Goal: Information Seeking & Learning: Learn about a topic

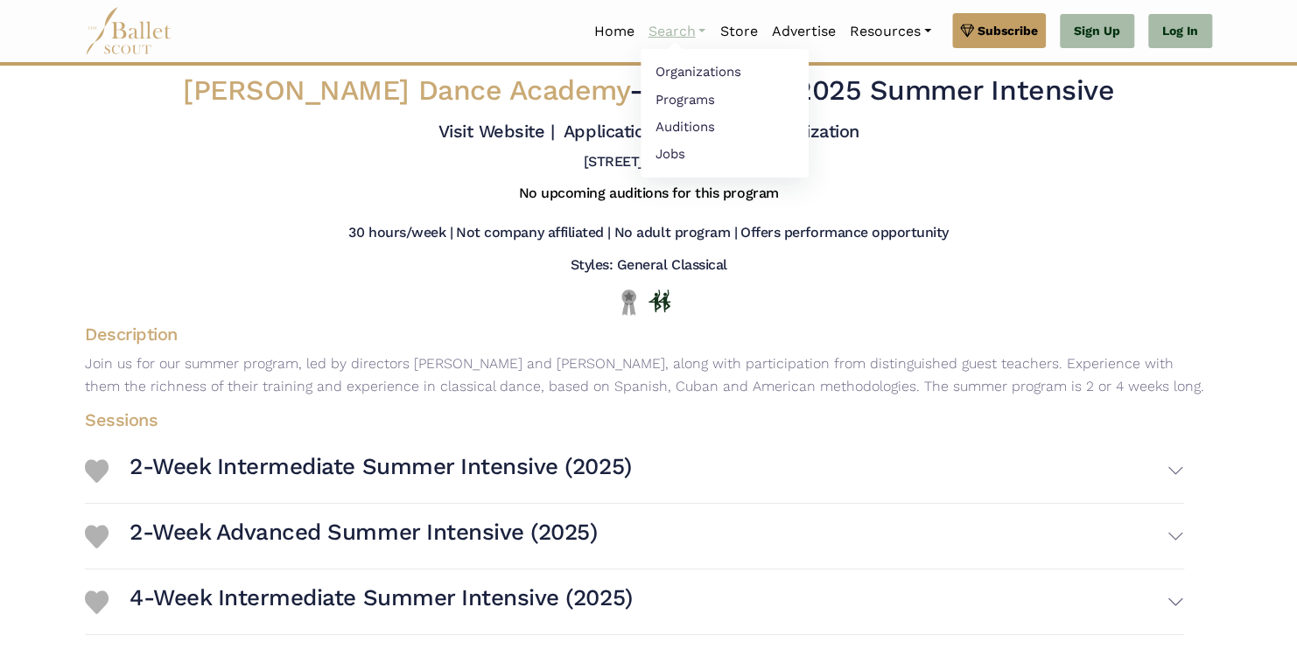
click at [683, 32] on link "Search" at bounding box center [677, 31] width 72 height 37
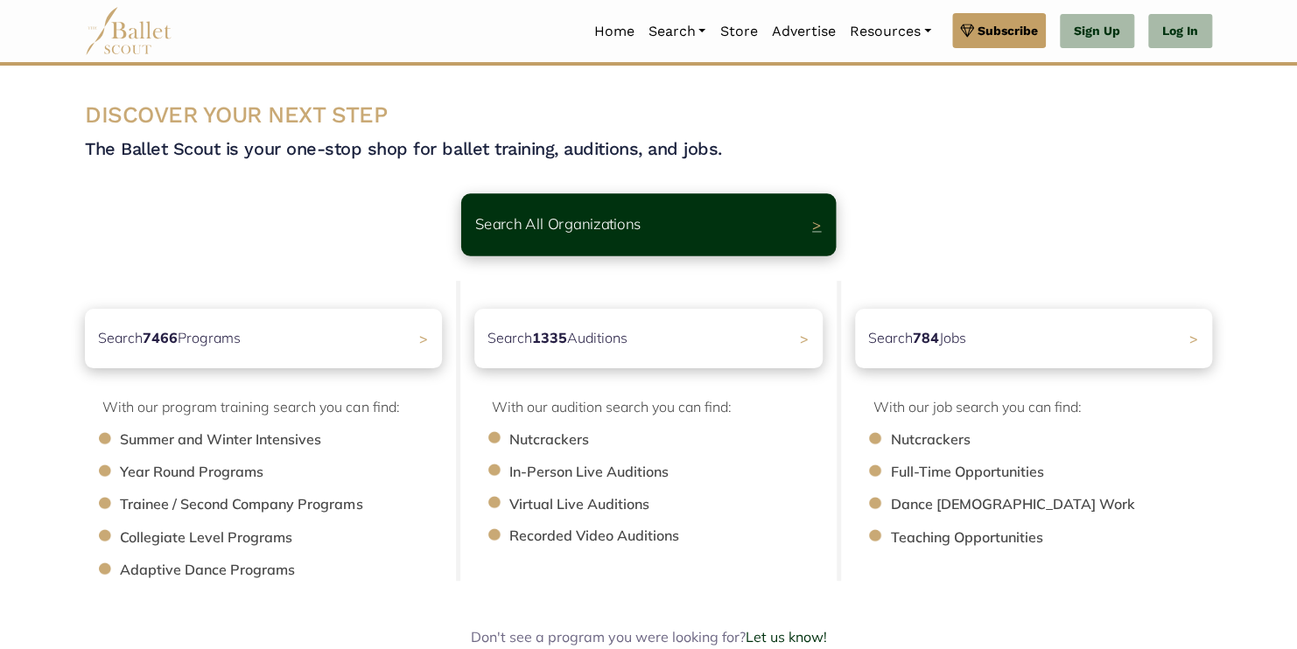
click at [569, 237] on div "Search All Organizations >" at bounding box center [648, 224] width 375 height 62
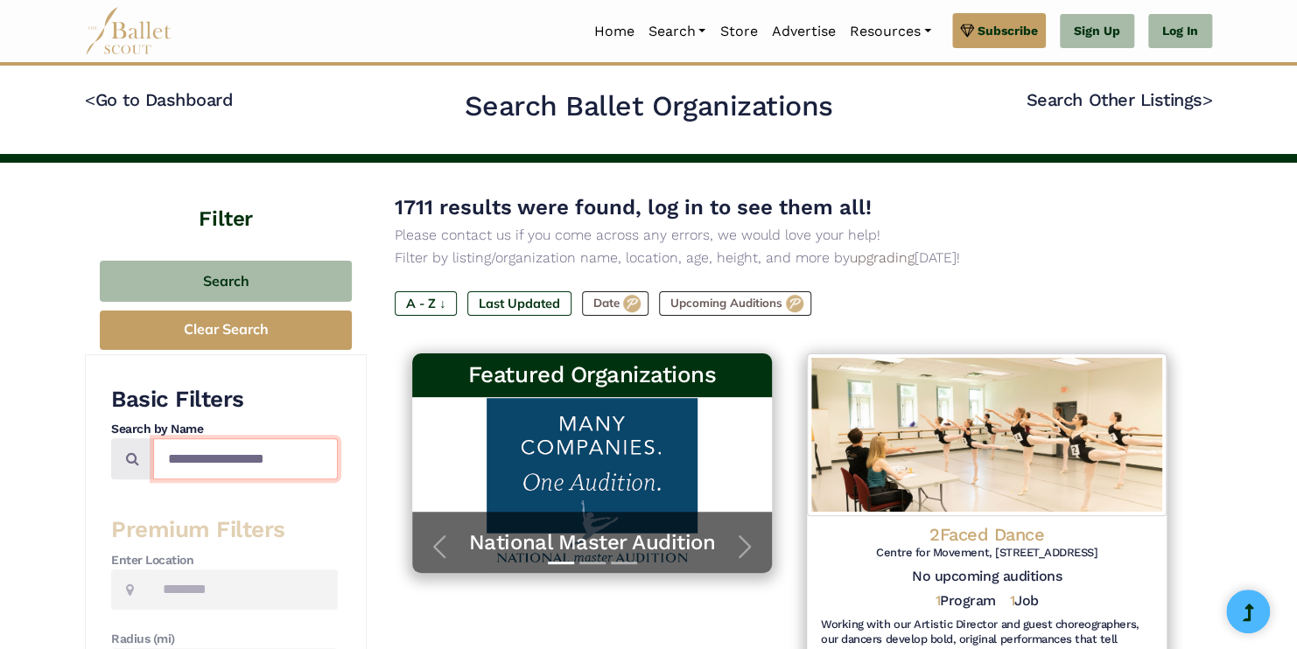
click at [234, 456] on input "Search by names..." at bounding box center [245, 458] width 185 height 41
type input "**********"
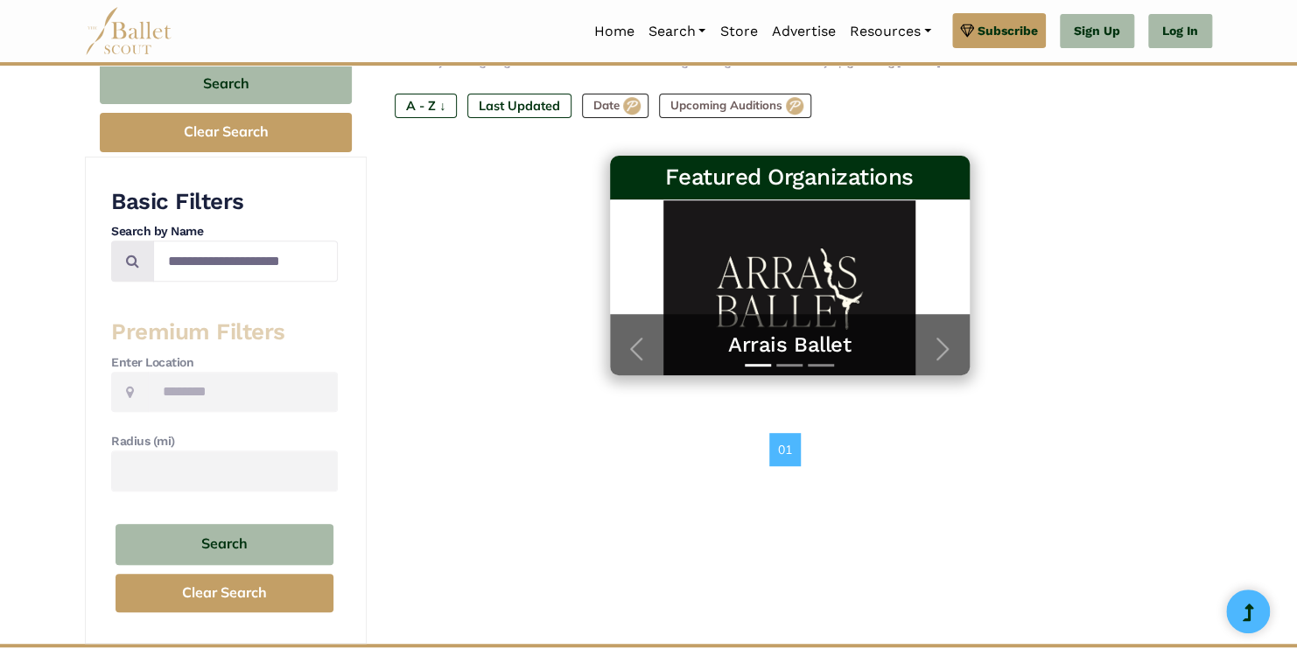
scroll to position [197, 0]
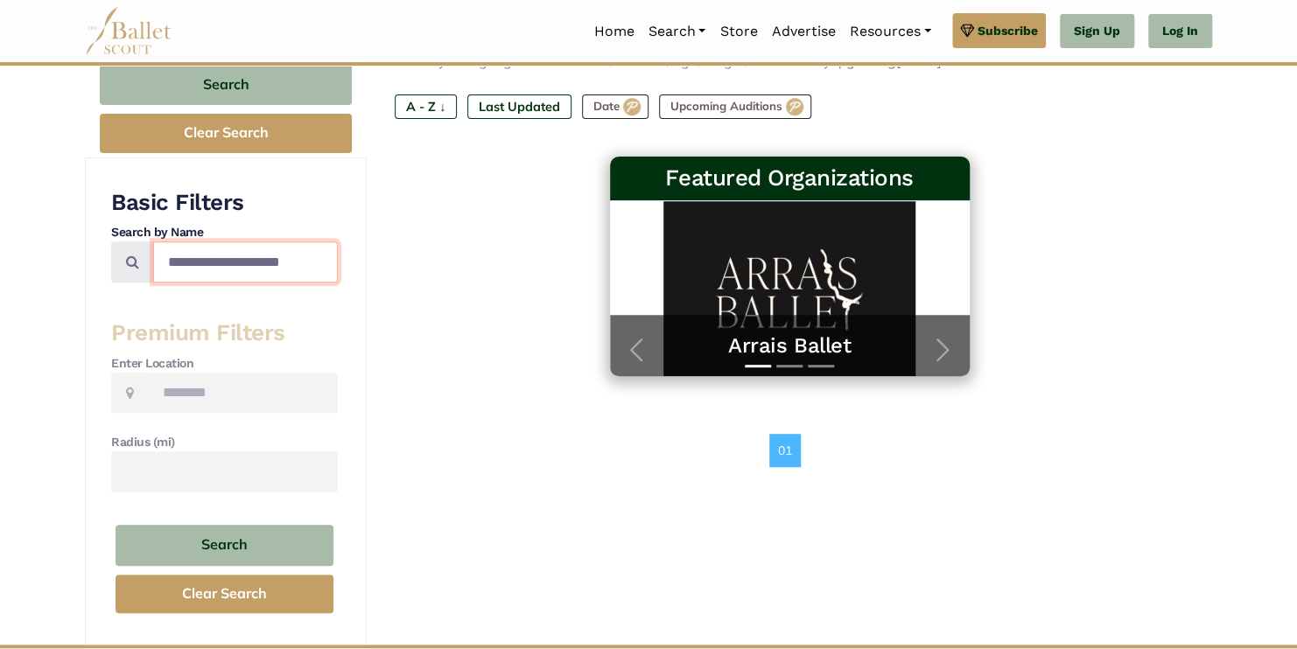
click at [246, 275] on input "**********" at bounding box center [245, 262] width 185 height 41
type input "**********"
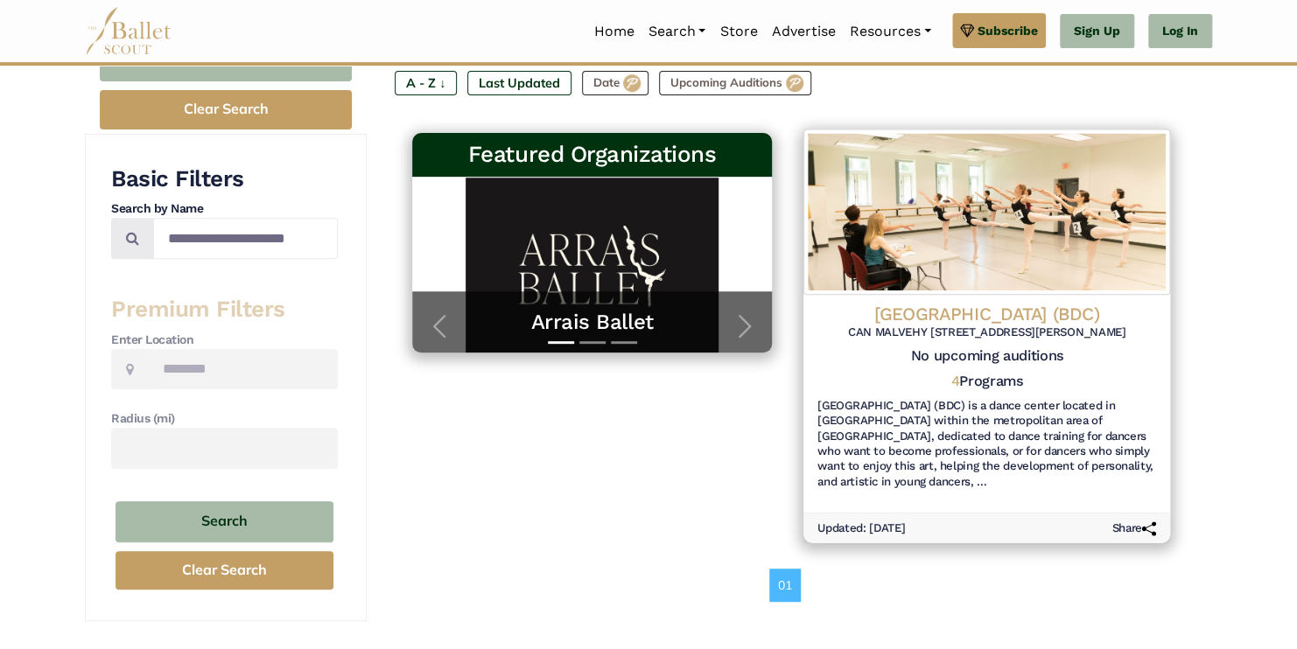
scroll to position [216, 0]
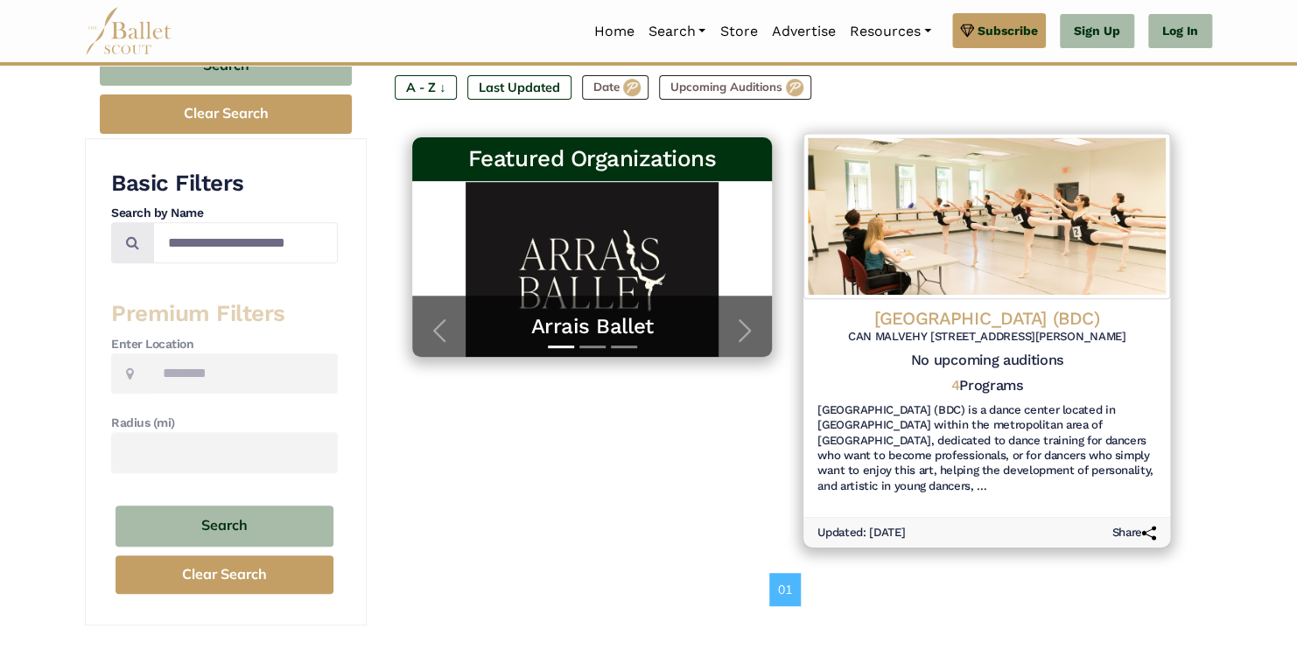
click at [1028, 263] on img at bounding box center [986, 215] width 367 height 165
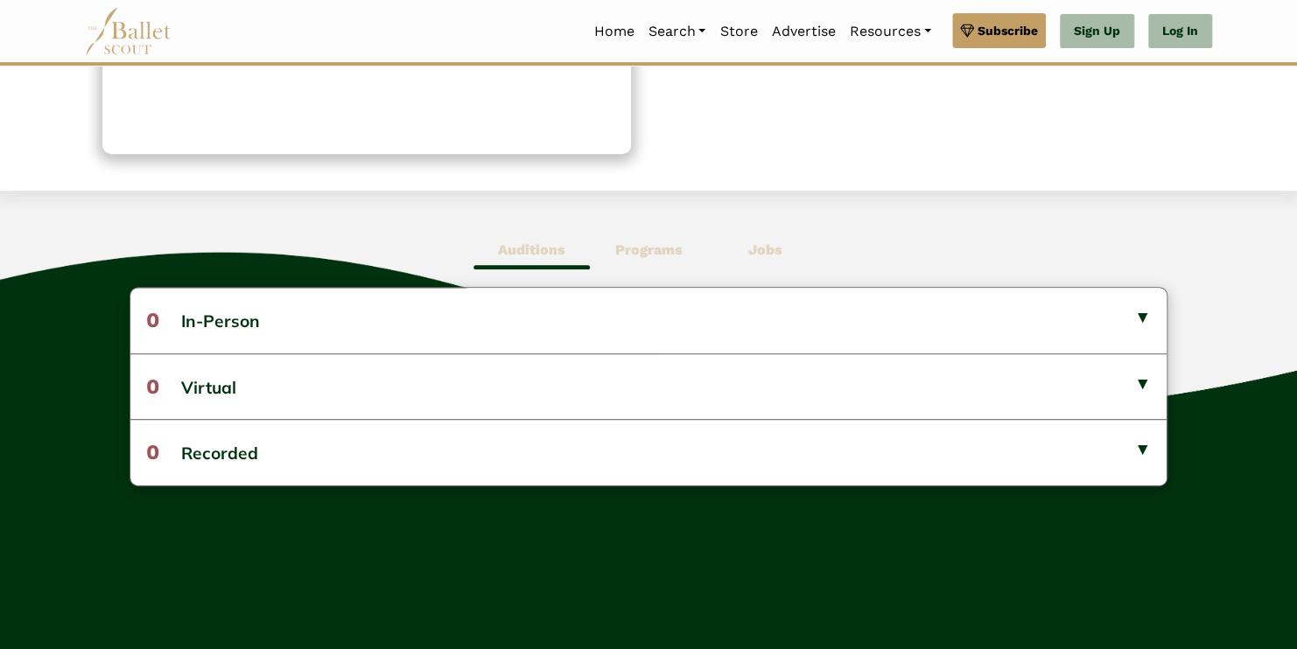
scroll to position [338, 0]
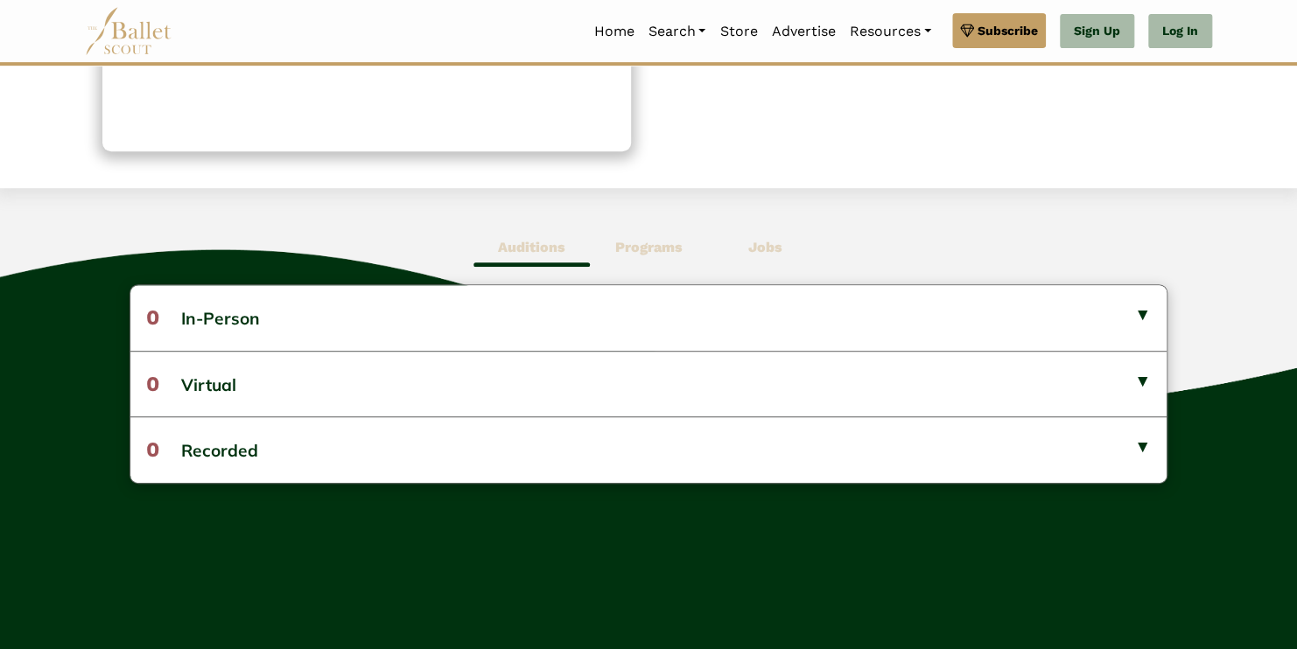
click at [656, 236] on span "Programs" at bounding box center [648, 248] width 116 height 40
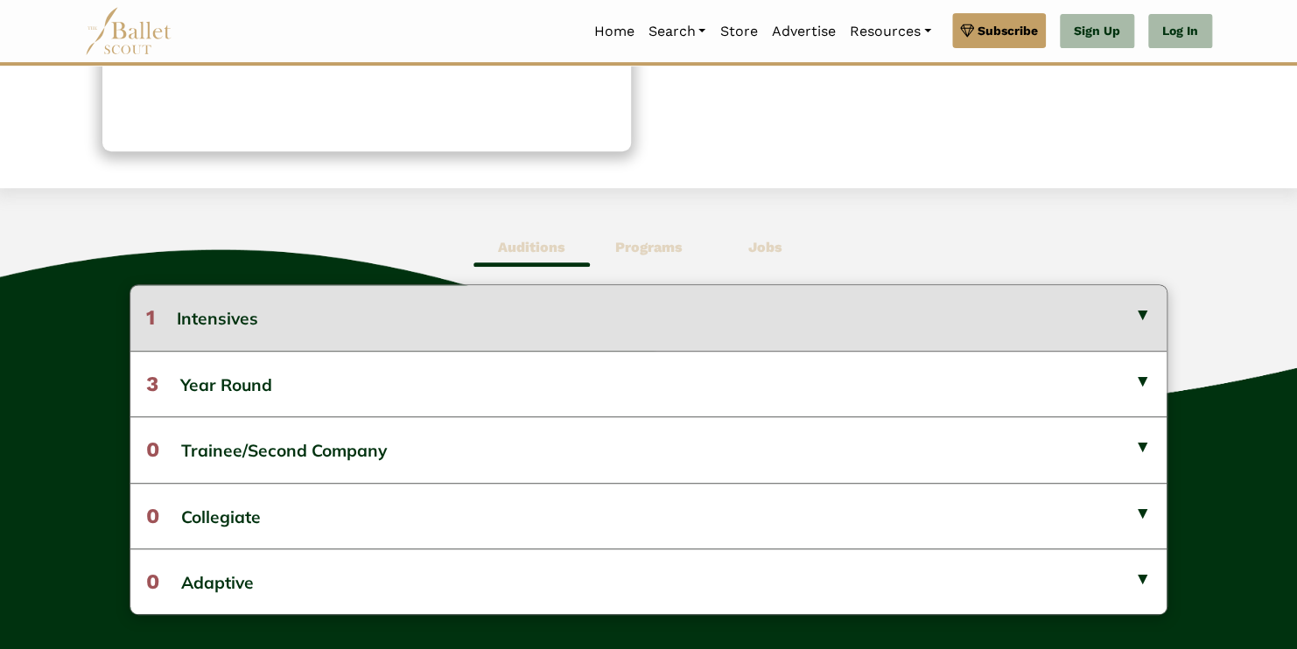
click at [879, 343] on button "1 Intensives" at bounding box center [648, 317] width 1036 height 65
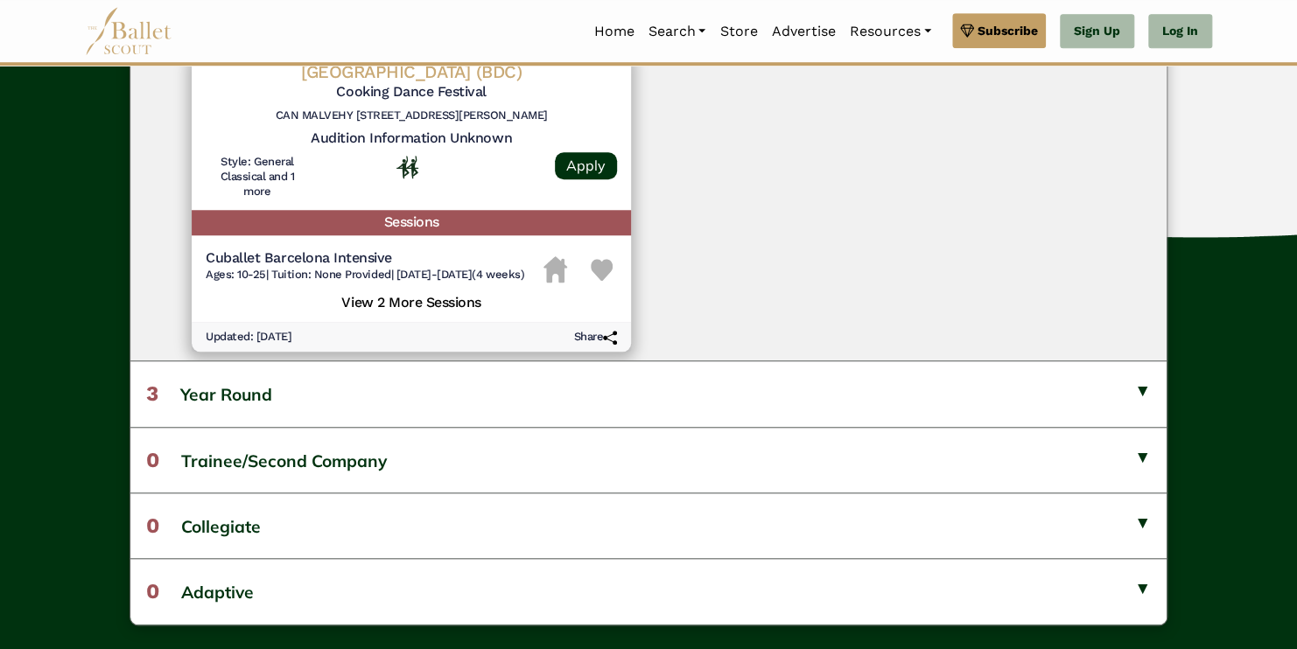
scroll to position [686, 0]
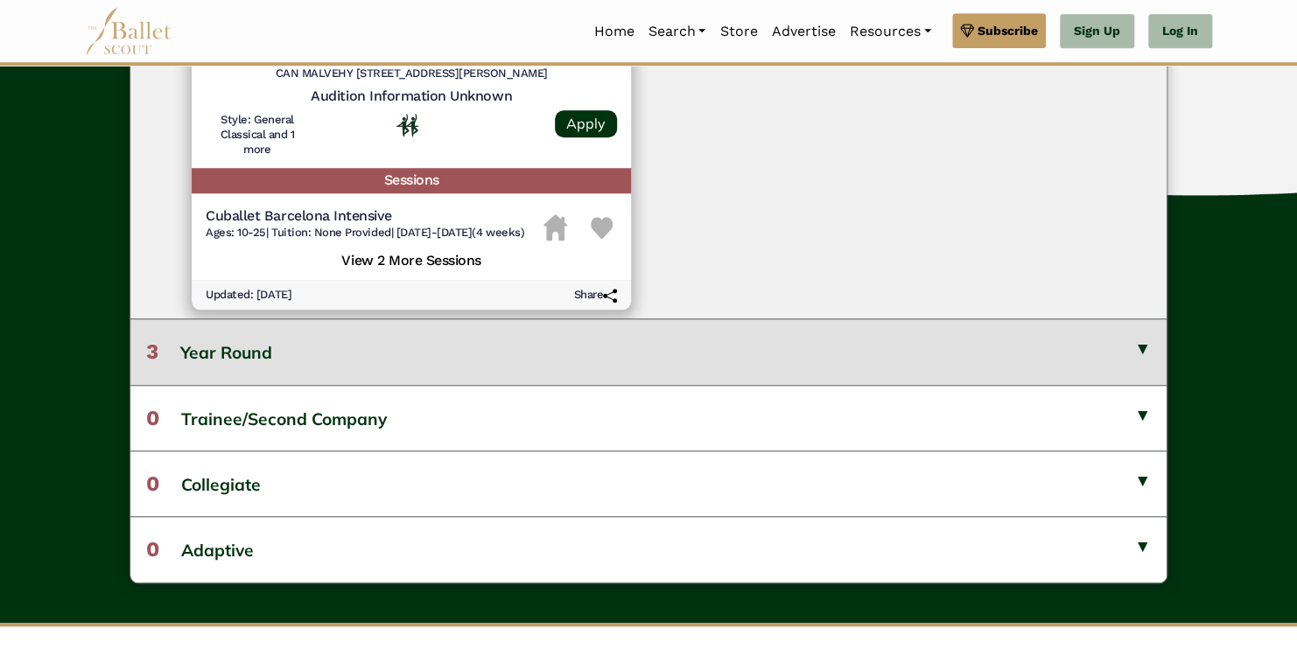
click at [877, 373] on button "3 Year Round" at bounding box center [648, 352] width 1036 height 66
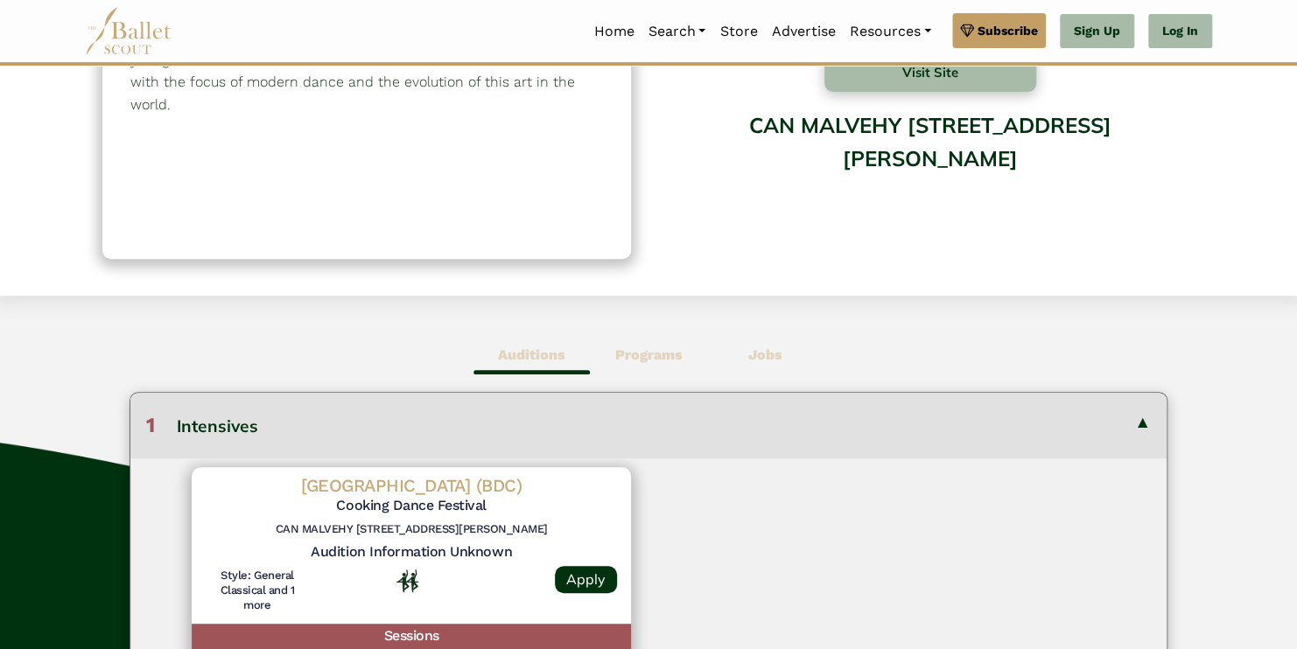
scroll to position [213, 0]
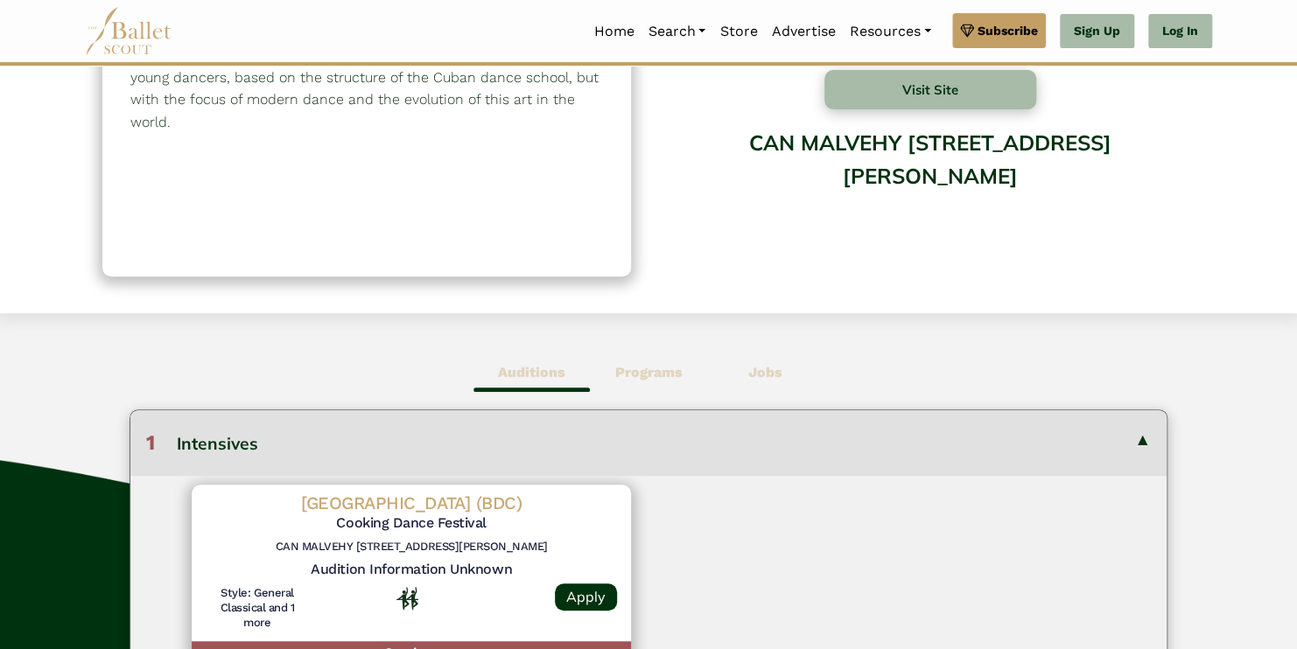
click at [778, 380] on b "Jobs" at bounding box center [765, 372] width 34 height 17
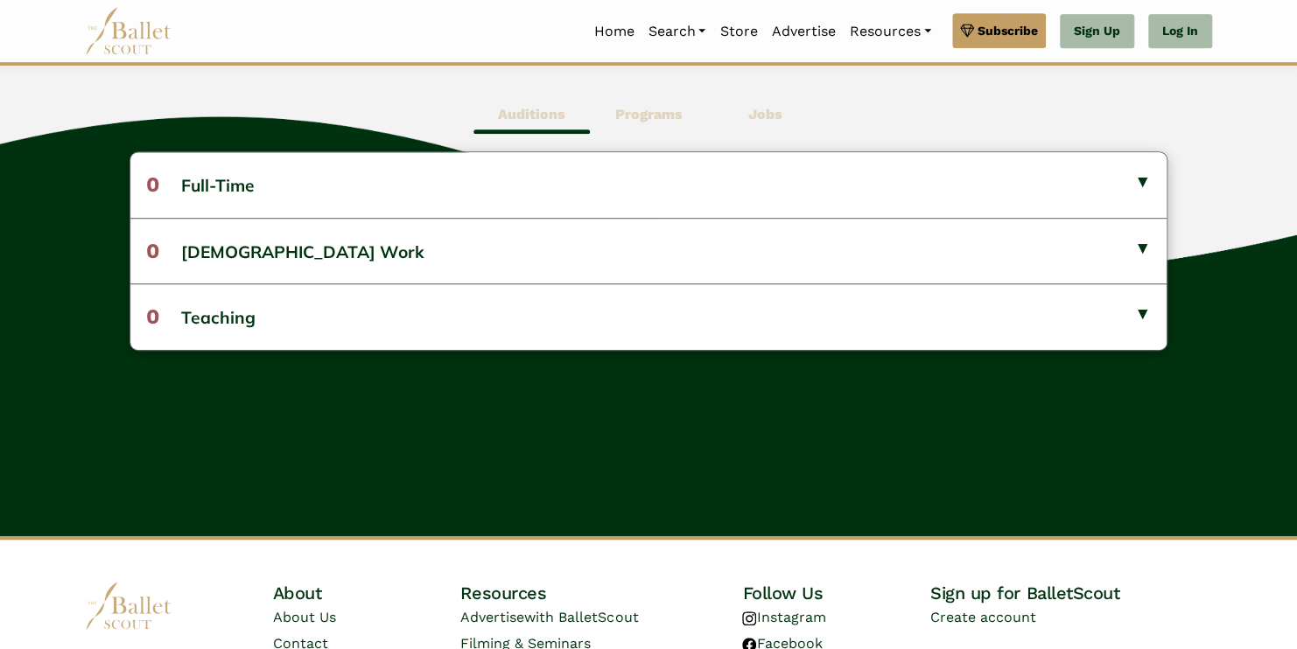
scroll to position [471, 0]
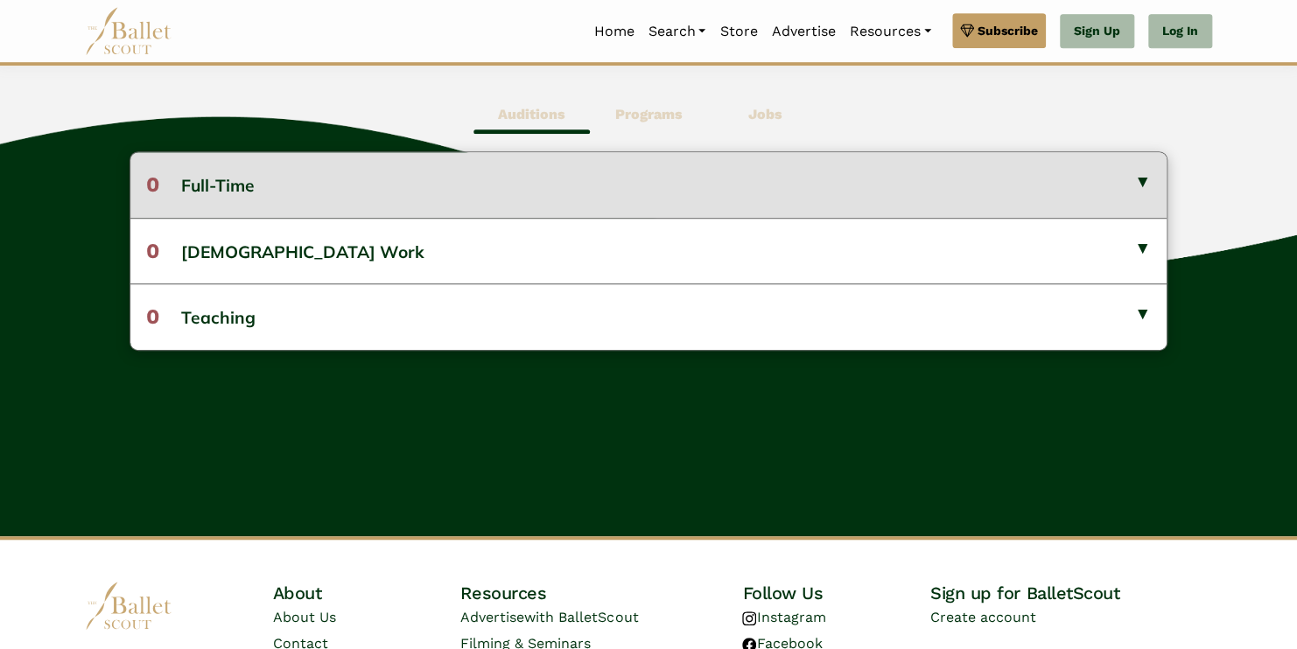
click at [698, 197] on button "0 Full-Time" at bounding box center [648, 184] width 1036 height 65
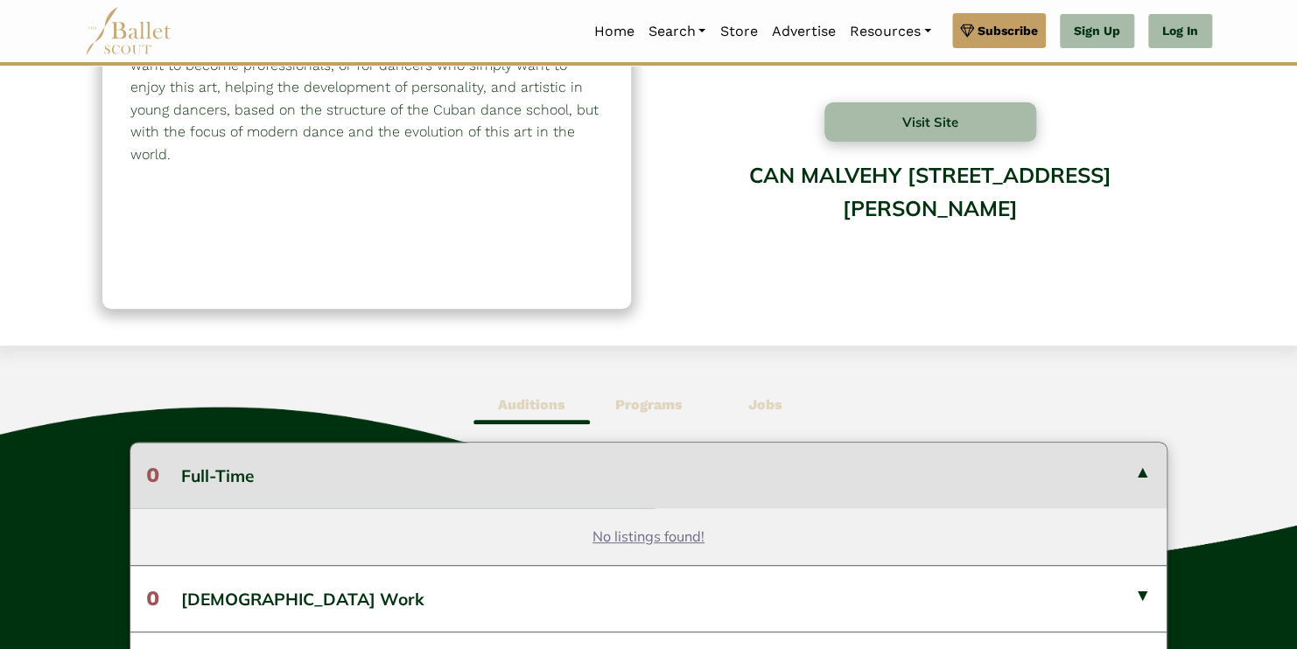
scroll to position [175, 0]
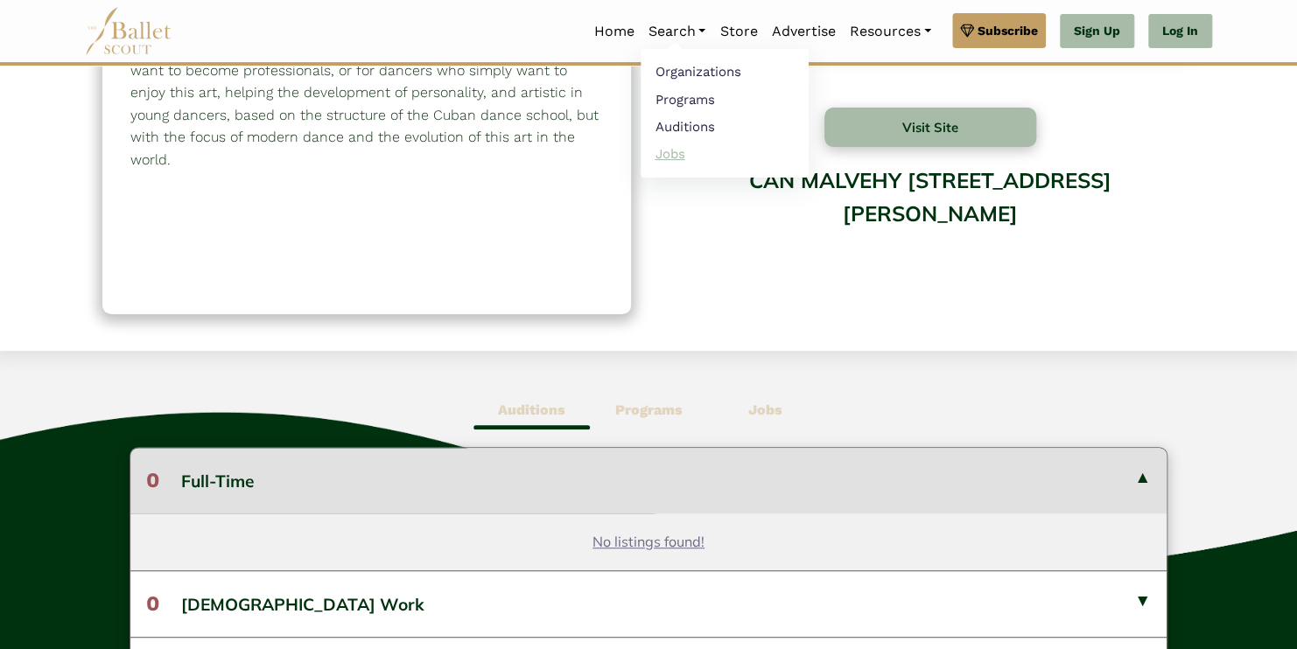
click at [673, 153] on link "Jobs" at bounding box center [725, 153] width 168 height 27
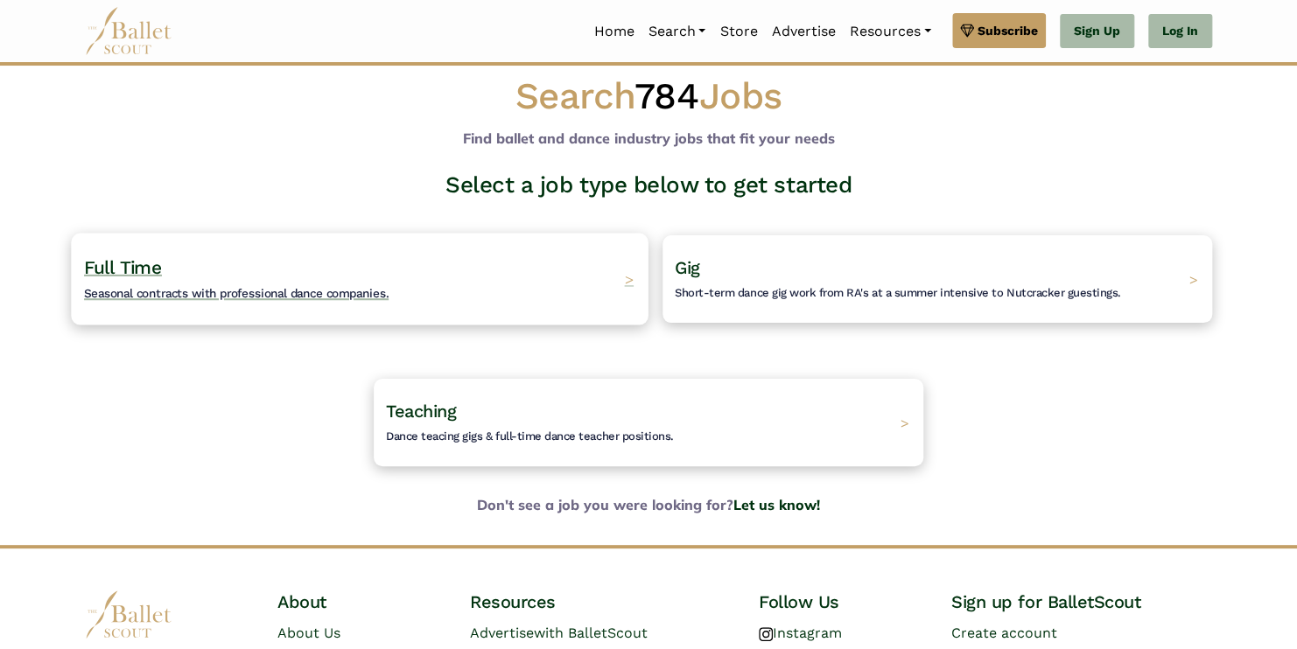
scroll to position [19, 0]
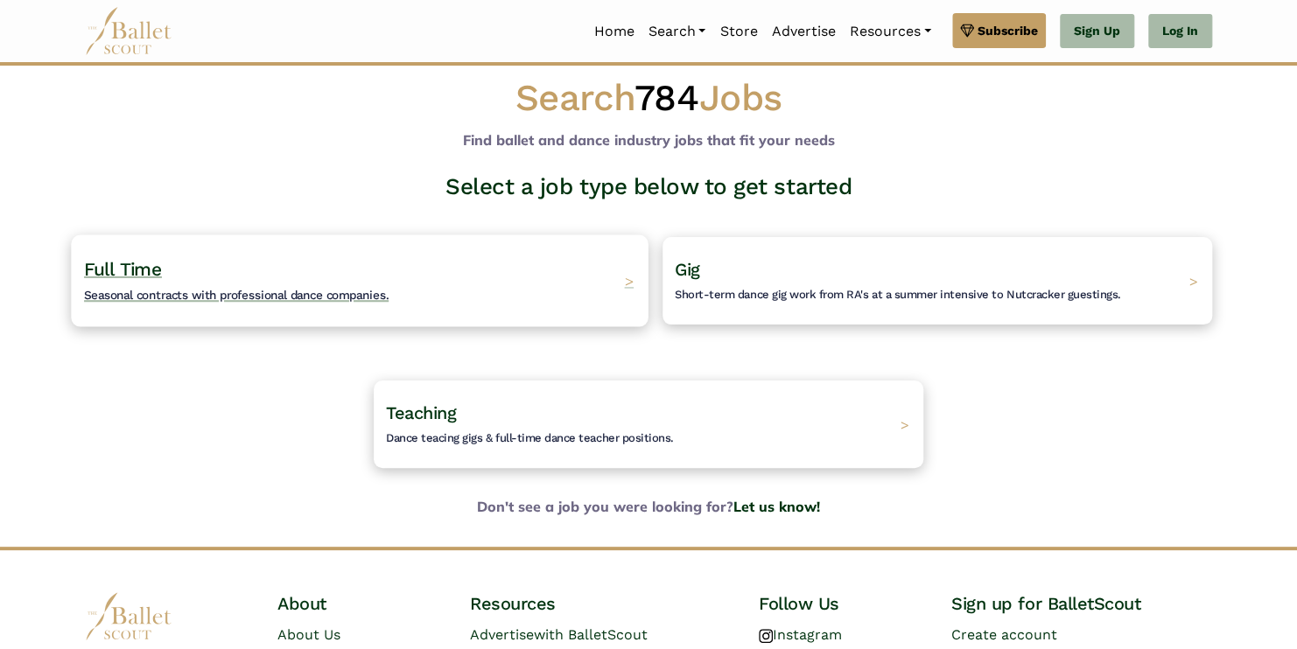
click at [590, 281] on div "Full Time Seasonal contracts with professional dance companies. >" at bounding box center [359, 281] width 577 height 92
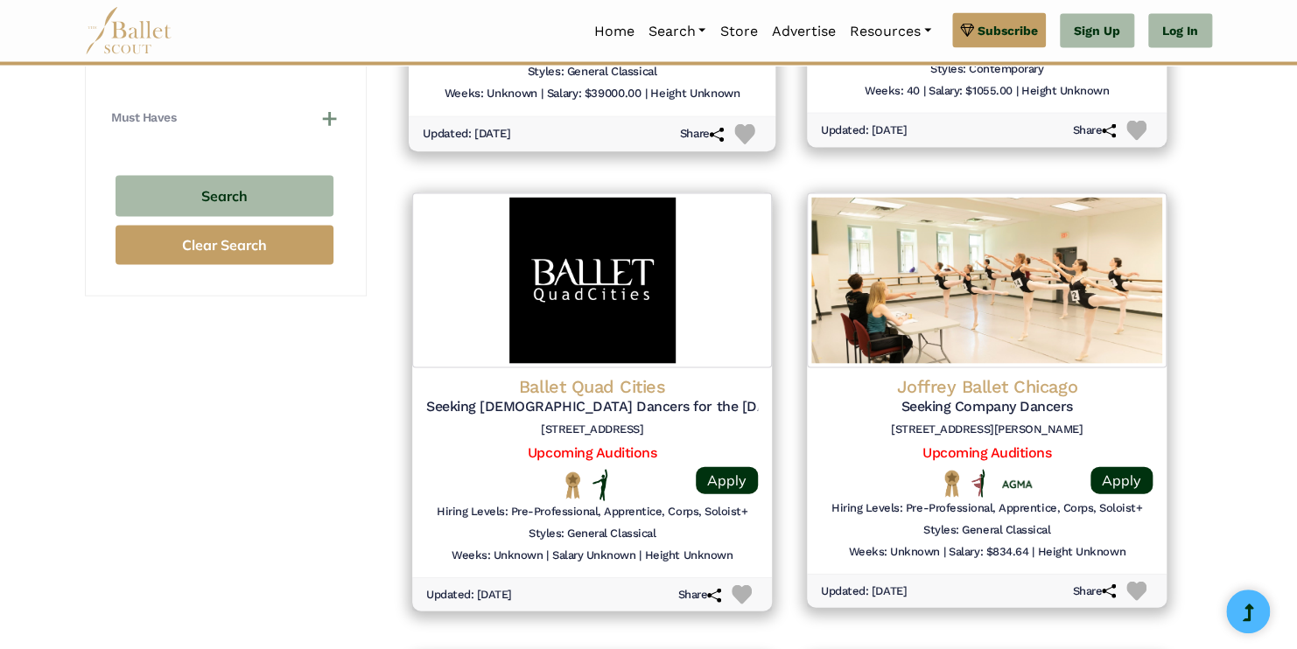
scroll to position [1631, 0]
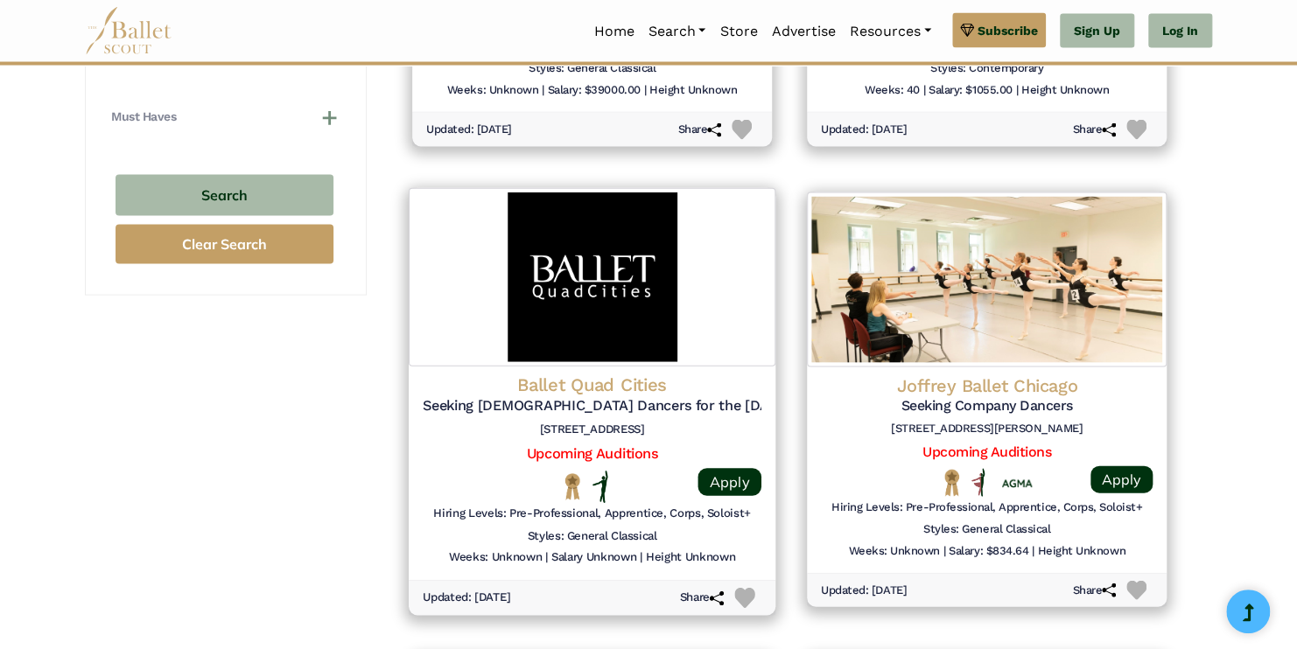
click at [640, 384] on h4 "Ballet Quad Cities" at bounding box center [592, 386] width 339 height 24
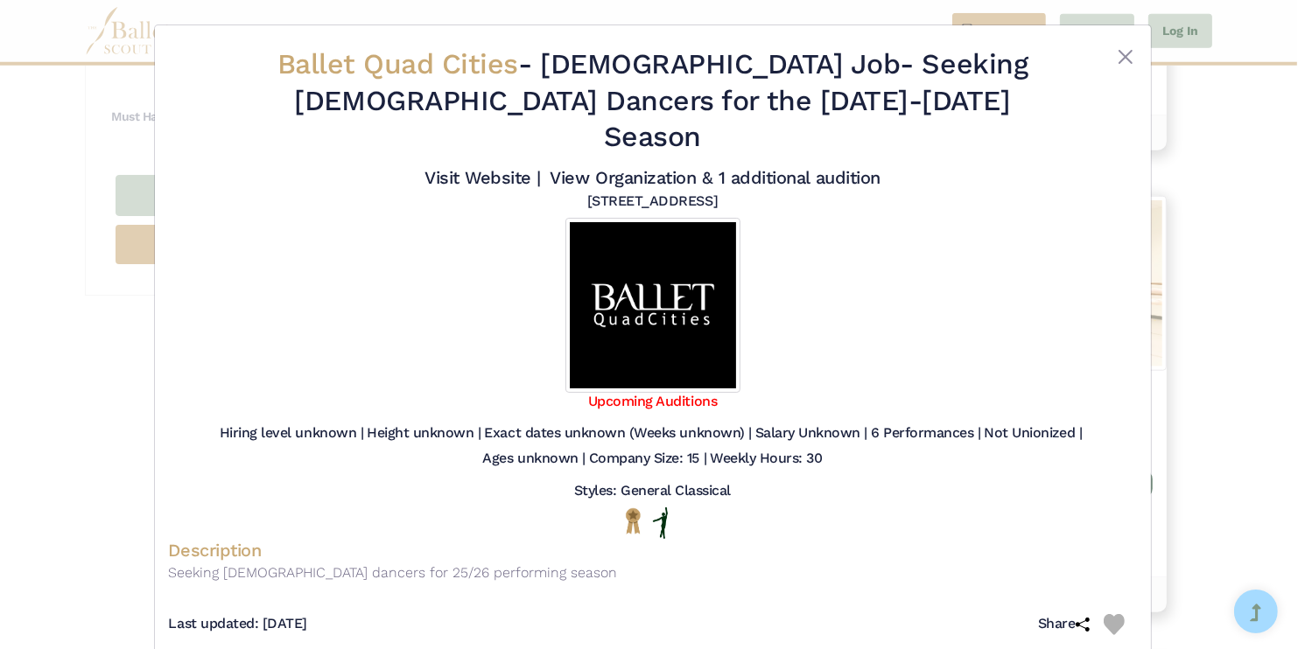
click at [331, 550] on div "Description Seeking male dancers for 25/26 performing season" at bounding box center [653, 566] width 968 height 54
drag, startPoint x: 331, startPoint y: 550, endPoint x: 355, endPoint y: 535, distance: 29.1
click at [355, 539] on div "Description Seeking male dancers for 25/26 performing season" at bounding box center [653, 566] width 968 height 54
click at [355, 562] on p "Seeking male dancers for 25/26 performing season" at bounding box center [653, 573] width 968 height 23
click at [1131, 52] on button "Close" at bounding box center [1125, 56] width 21 height 21
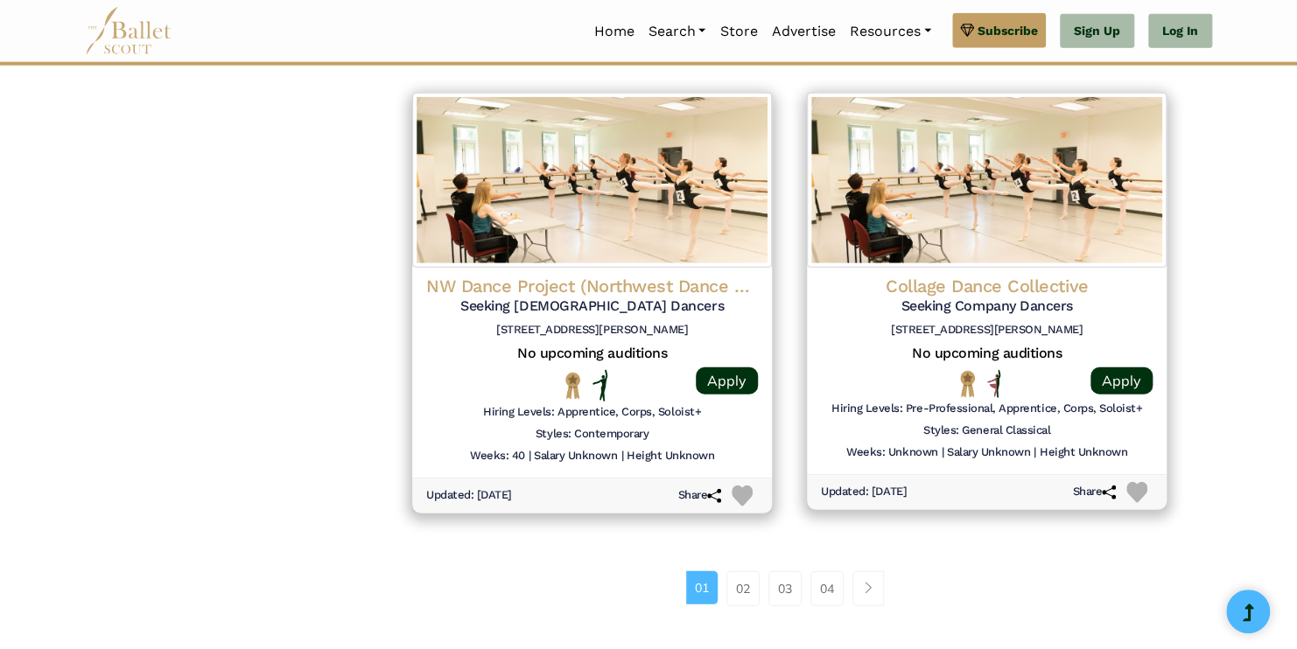
scroll to position [2208, 0]
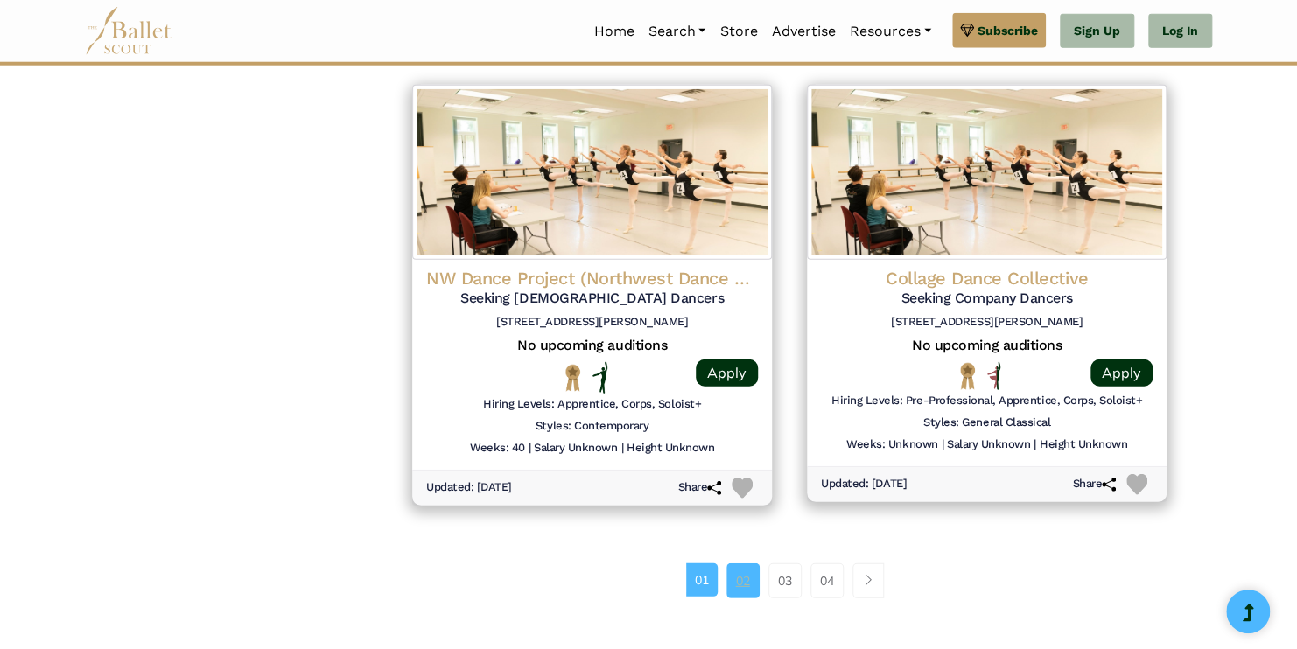
click at [732, 583] on link "02" at bounding box center [742, 581] width 33 height 35
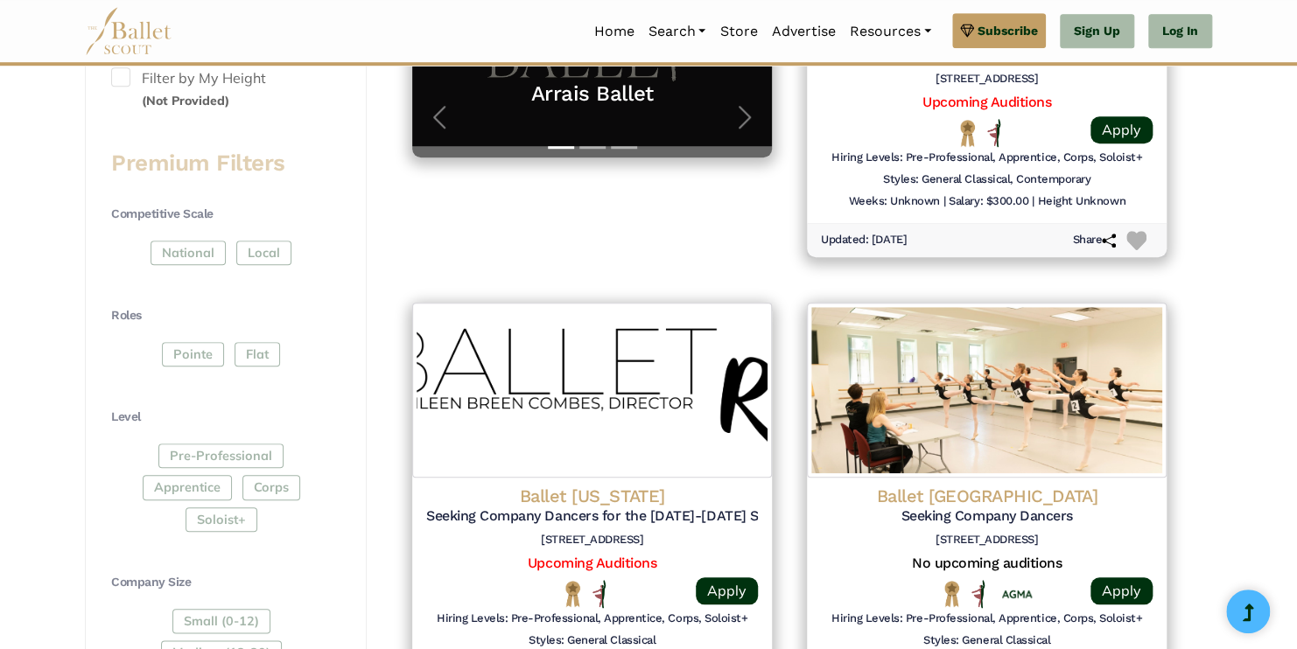
scroll to position [564, 0]
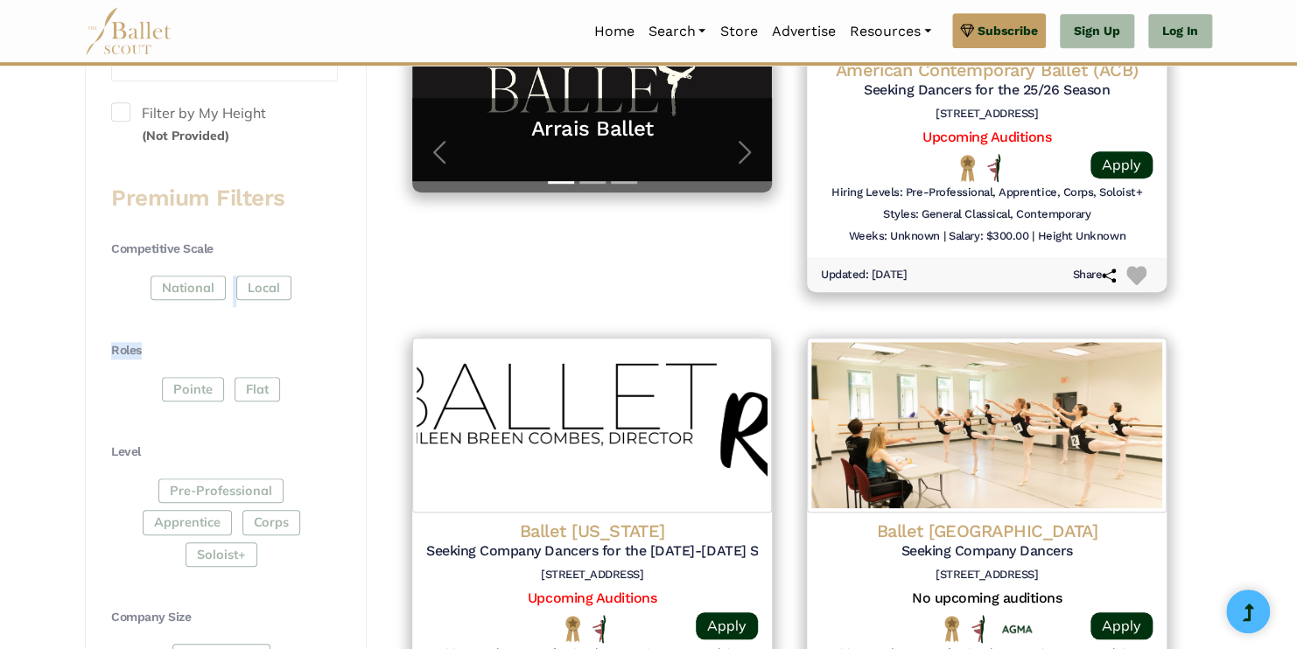
drag, startPoint x: 160, startPoint y: 326, endPoint x: 169, endPoint y: 263, distance: 63.6
click at [169, 263] on div "Competitive Scale National Local Roles Pointe Flat Level Pre-Professional Appre…" at bounding box center [224, 490] width 227 height 499
click at [169, 263] on div "Competitive Scale National Local" at bounding box center [224, 274] width 227 height 67
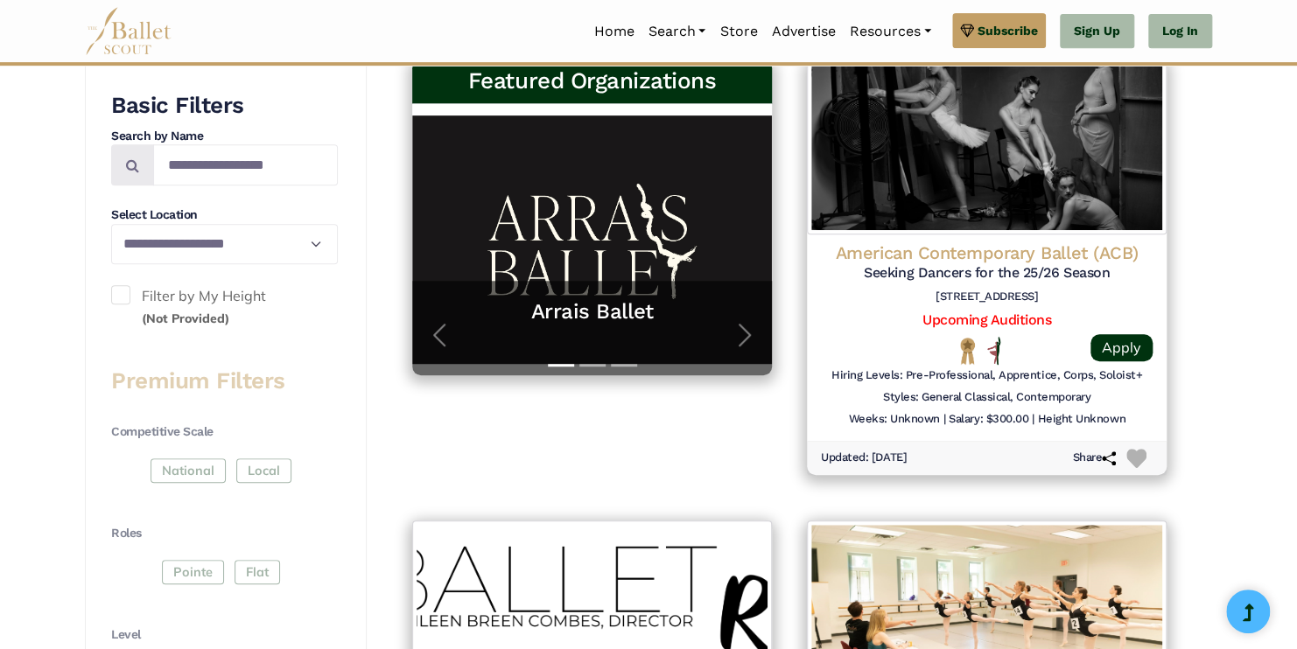
scroll to position [380, 0]
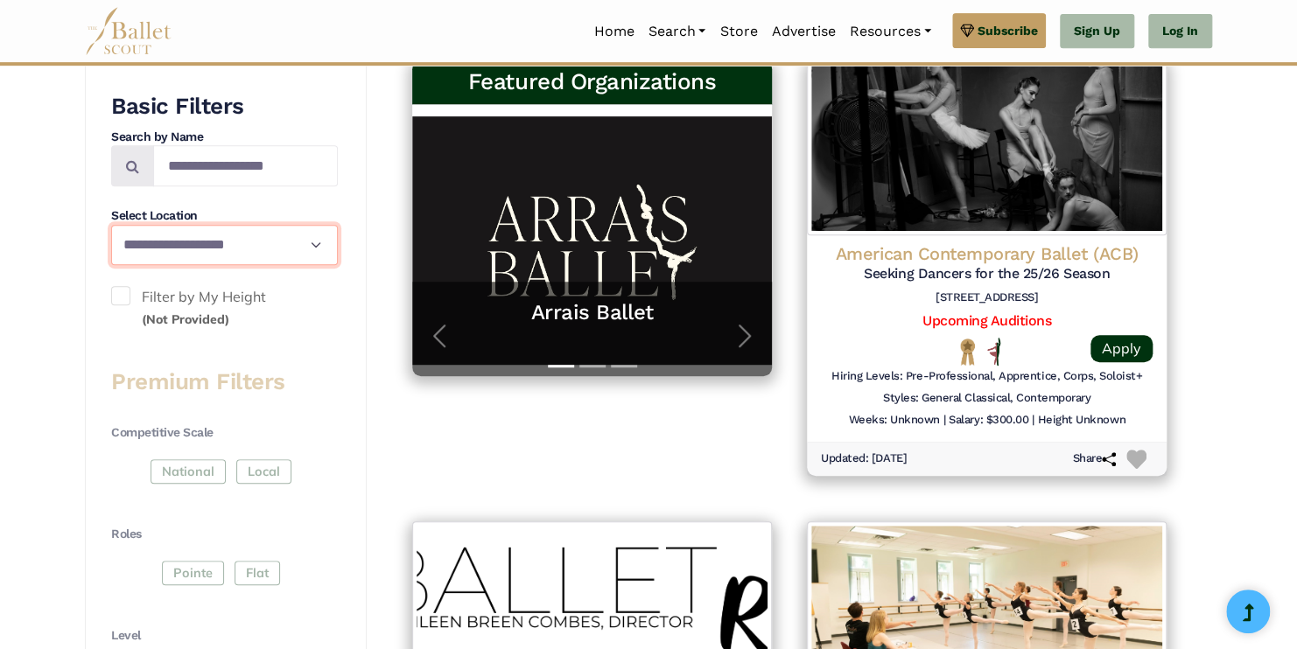
click at [254, 236] on select "**********" at bounding box center [224, 245] width 227 height 40
select select "**"
click at [111, 225] on select "**********" at bounding box center [224, 245] width 227 height 40
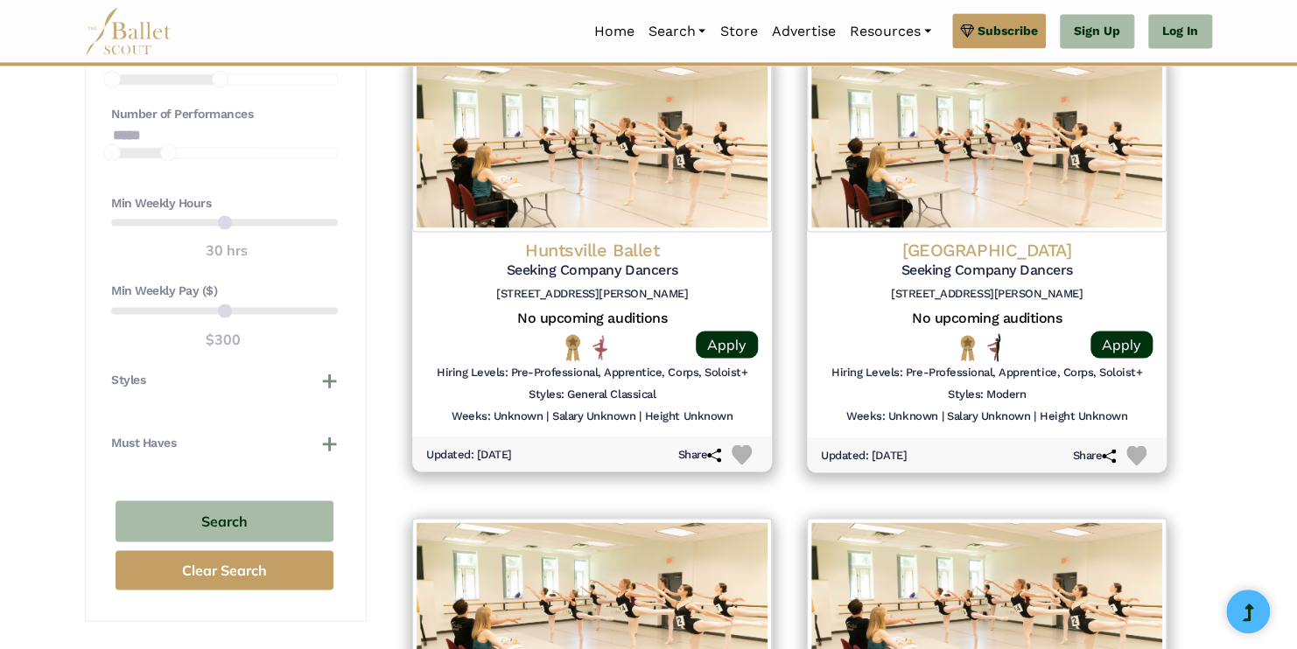
scroll to position [1350, 0]
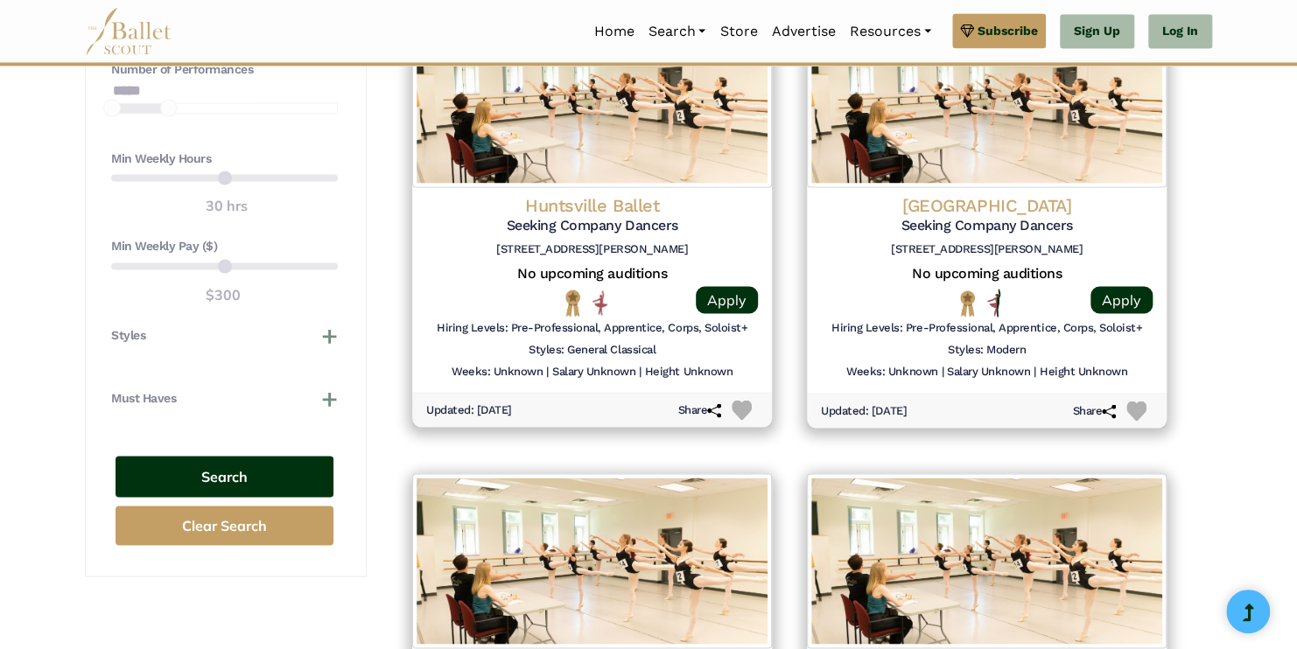
click at [234, 476] on button "Search" at bounding box center [225, 476] width 218 height 41
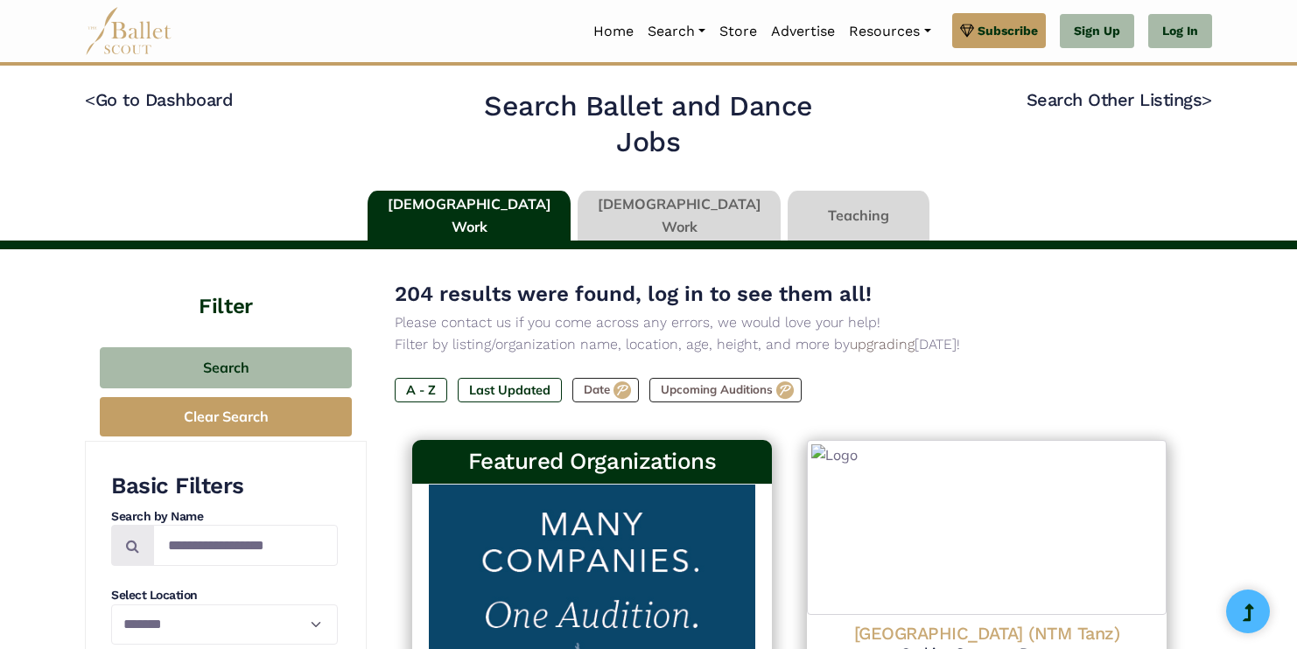
select select "**"
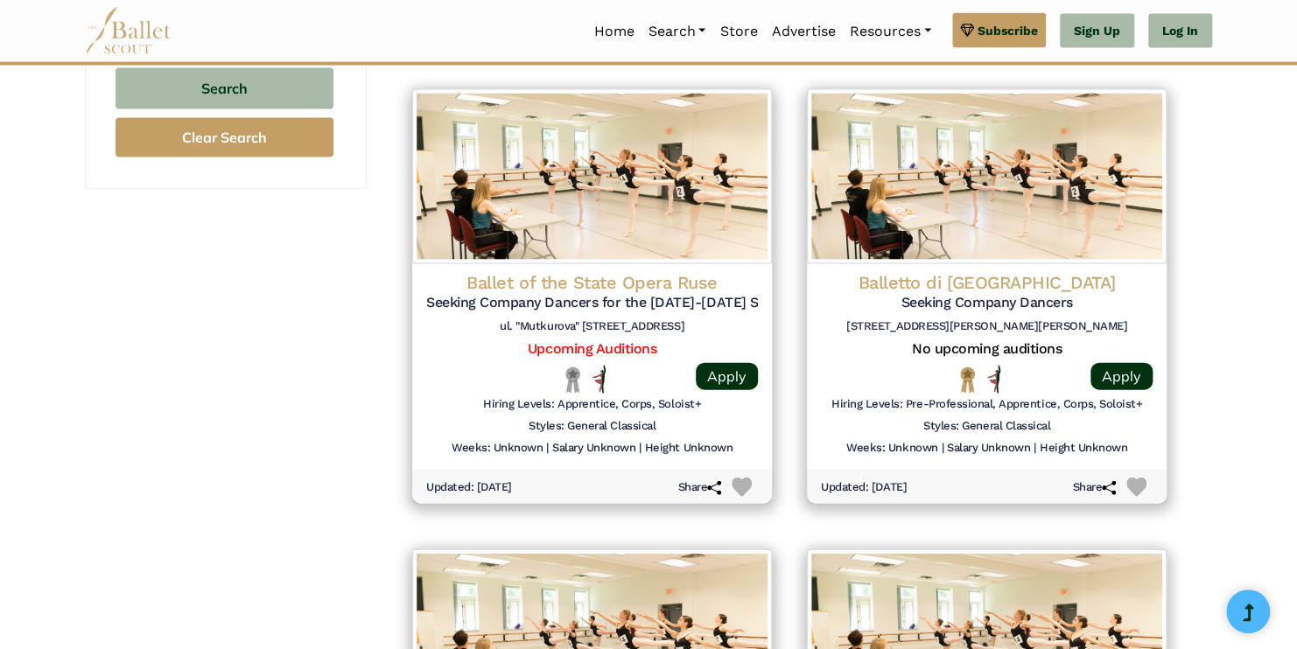
scroll to position [1740, 0]
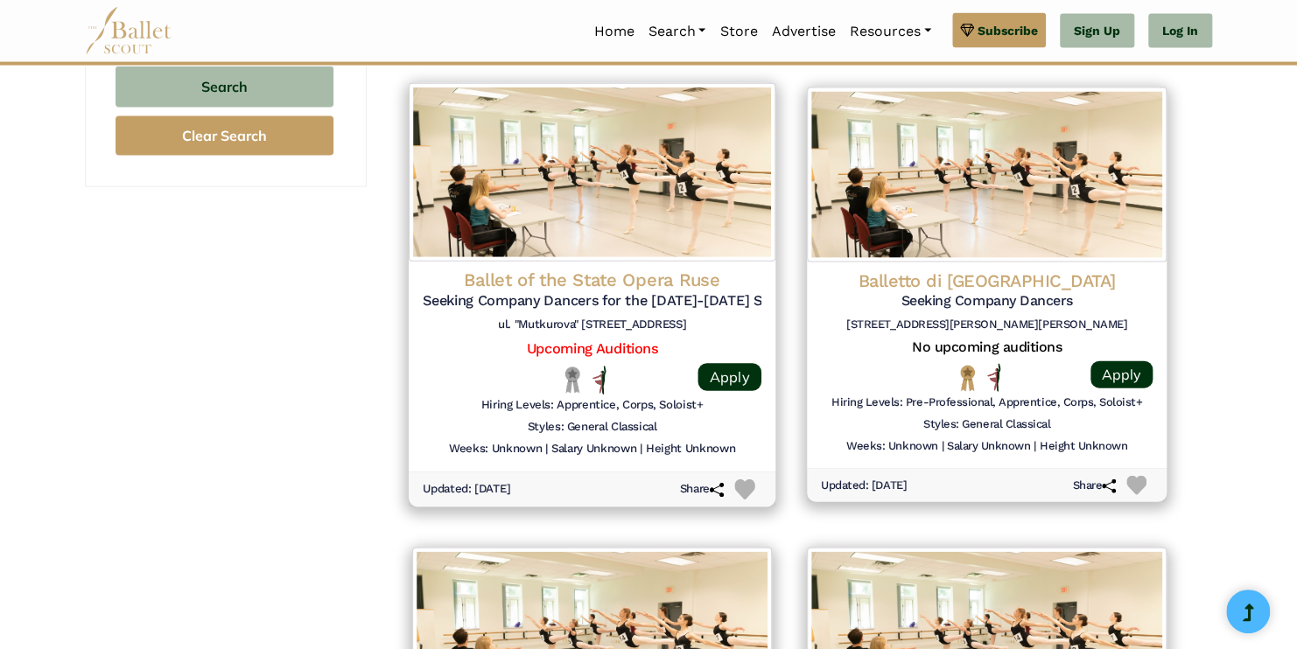
click at [626, 285] on h4 "Ballet of the State Opera Ruse" at bounding box center [592, 281] width 339 height 24
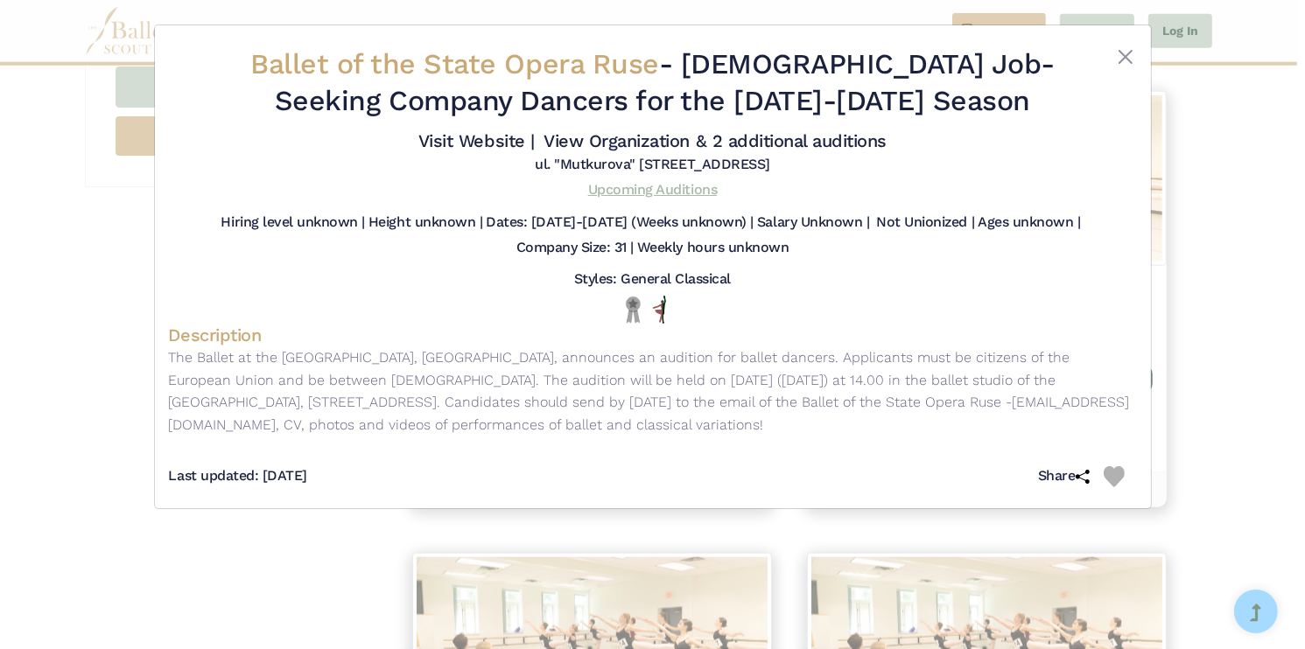
click at [660, 194] on link "Upcoming Auditions" at bounding box center [652, 189] width 129 height 17
drag, startPoint x: 1137, startPoint y: 228, endPoint x: 1244, endPoint y: 235, distance: 107.1
click at [1244, 235] on div "Ballet of the State Opera Ruse - Full Time Job - Seeking Company Dancers for th…" at bounding box center [652, 324] width 1305 height 649
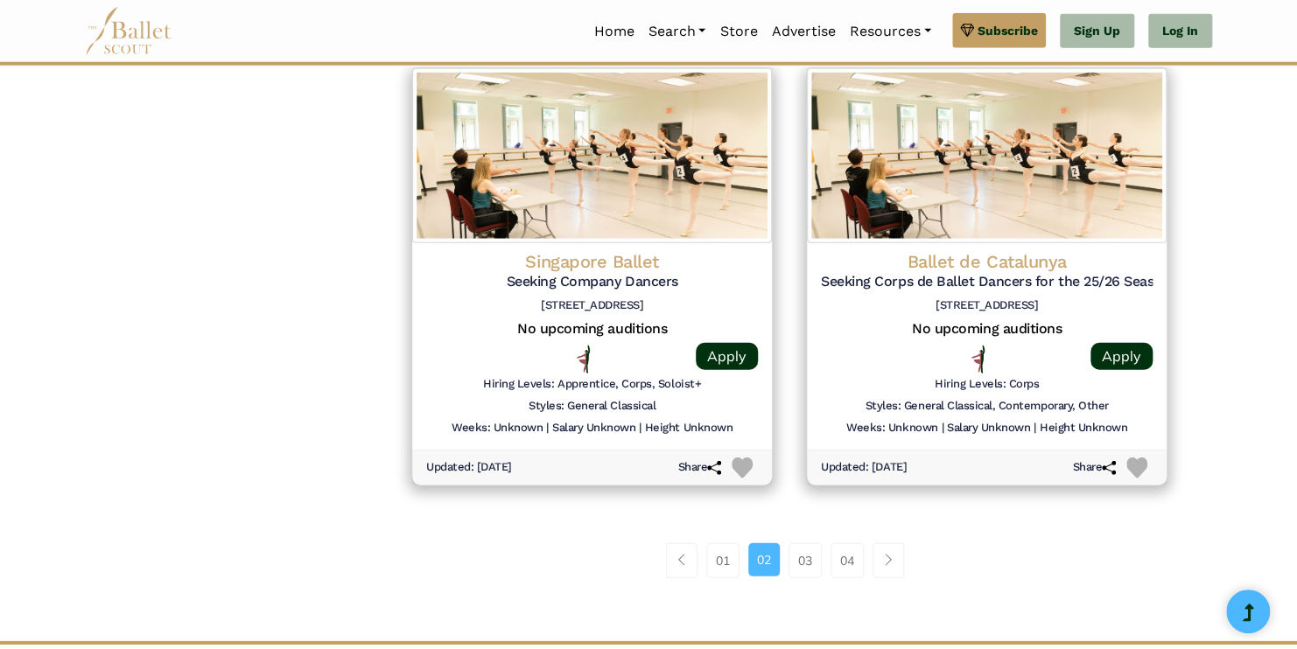
scroll to position [2198, 0]
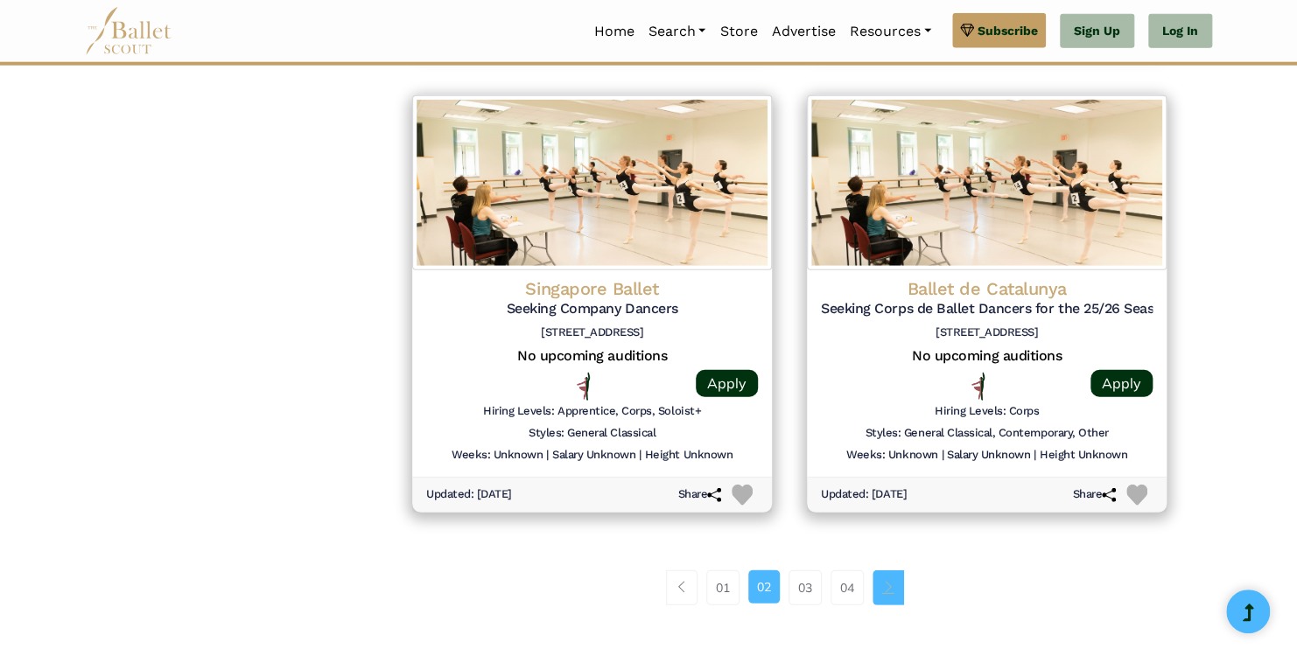
click at [876, 584] on link "Page navigation example" at bounding box center [889, 588] width 32 height 35
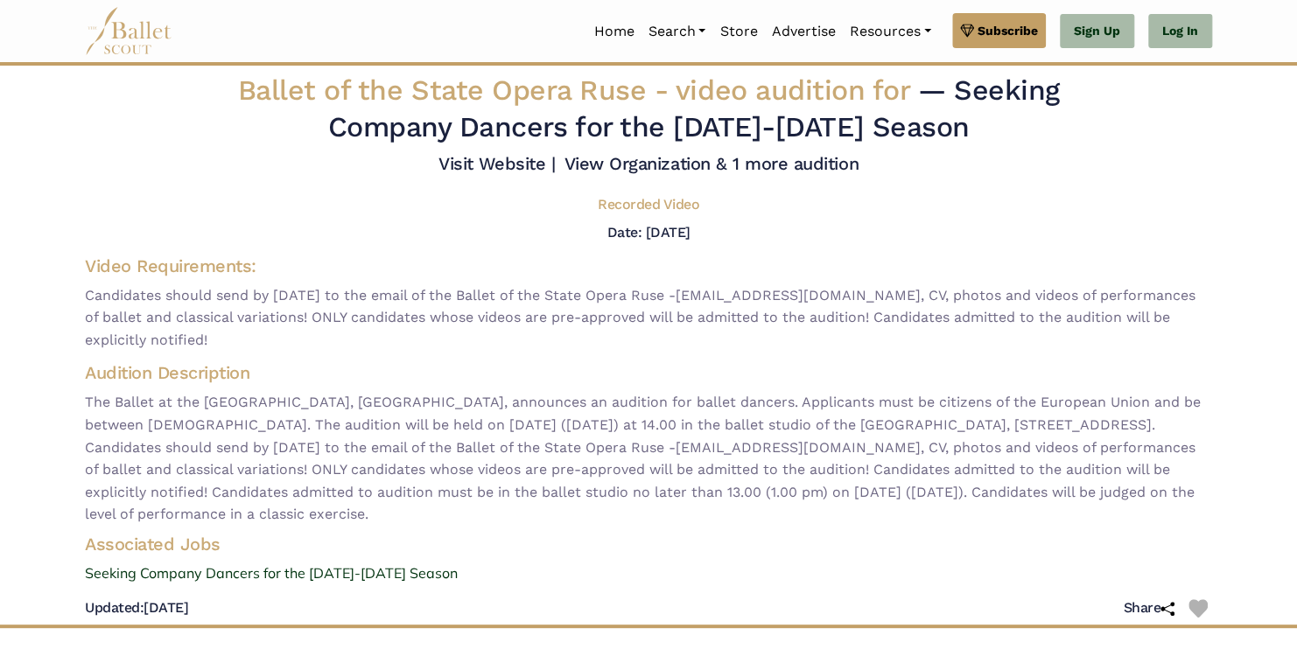
scroll to position [25, 0]
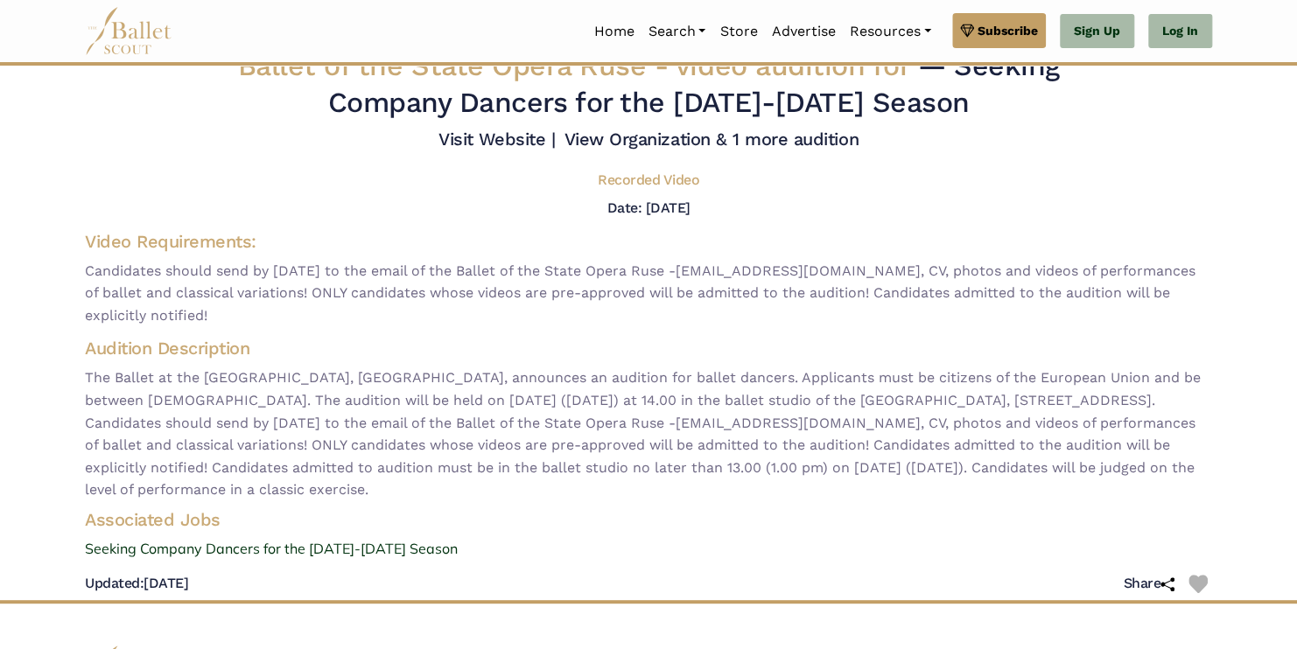
click at [517, 274] on span "Candidates should send by [DATE] to the email of the Ballet of the State Opera …" at bounding box center [648, 293] width 1127 height 67
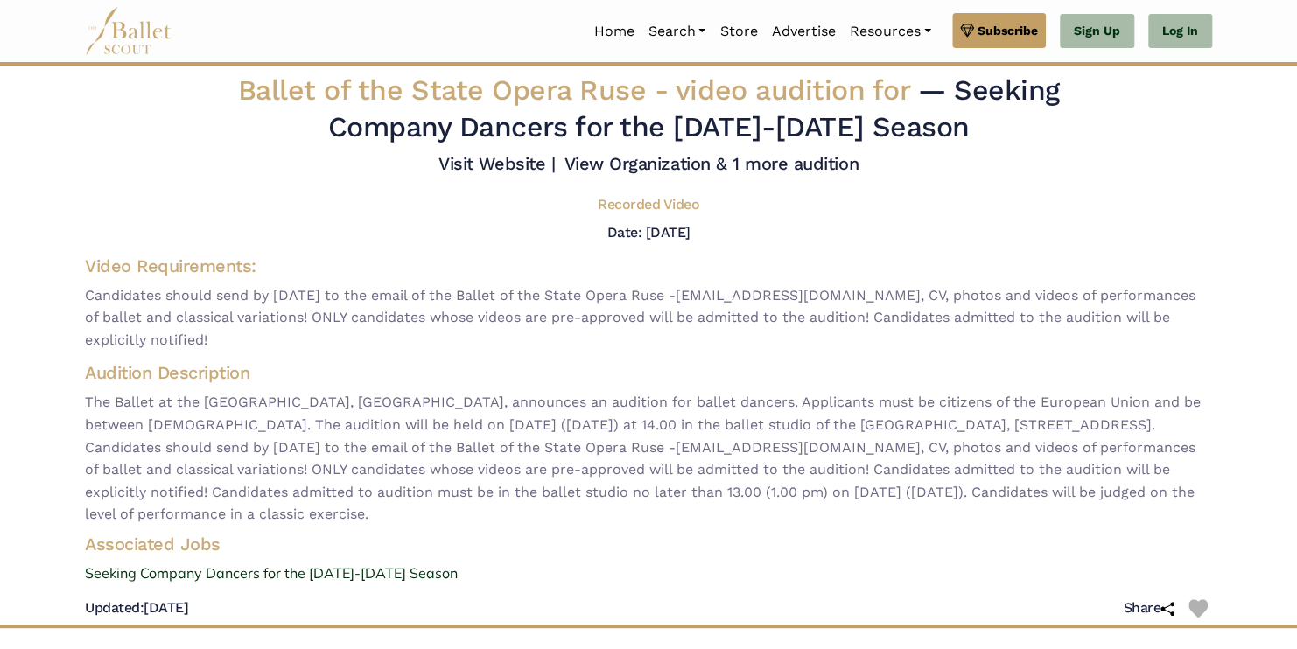
scroll to position [0, 0]
drag, startPoint x: 755, startPoint y: 426, endPoint x: 879, endPoint y: 425, distance: 123.4
click at [879, 425] on span "The Ballet at the [GEOGRAPHIC_DATA], [GEOGRAPHIC_DATA], announces an audition f…" at bounding box center [648, 458] width 1127 height 135
copy span "State Opera Ruse"
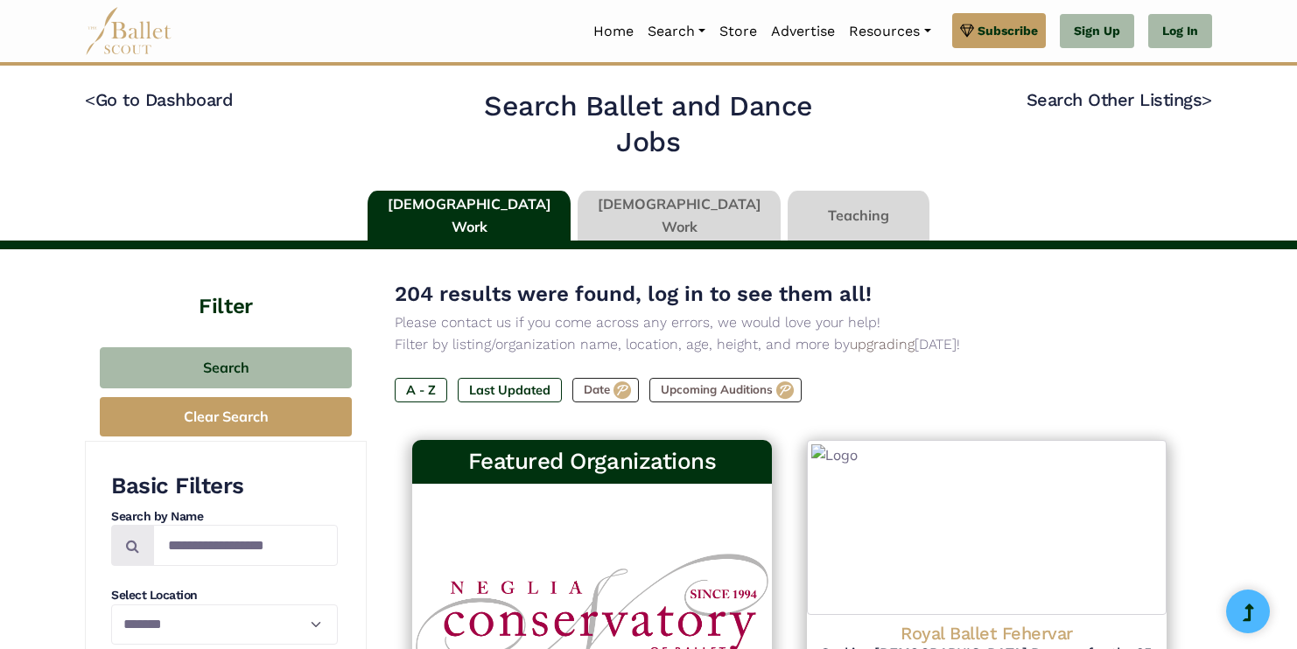
select select "**"
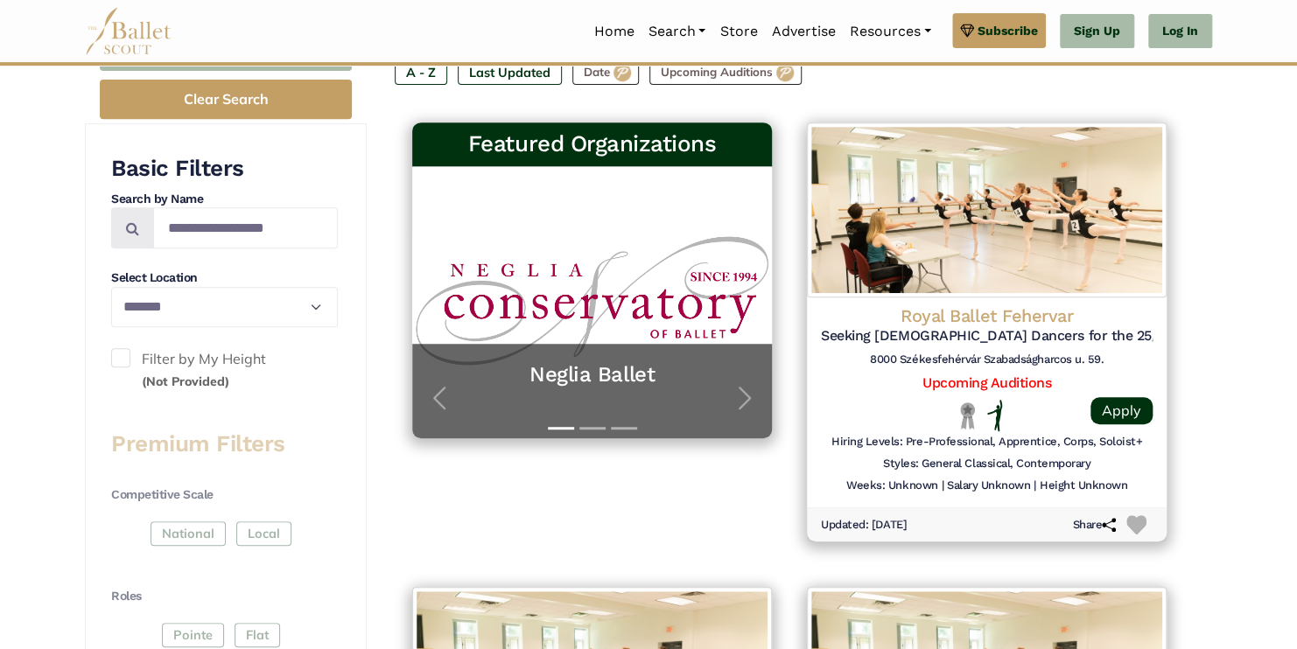
scroll to position [319, 0]
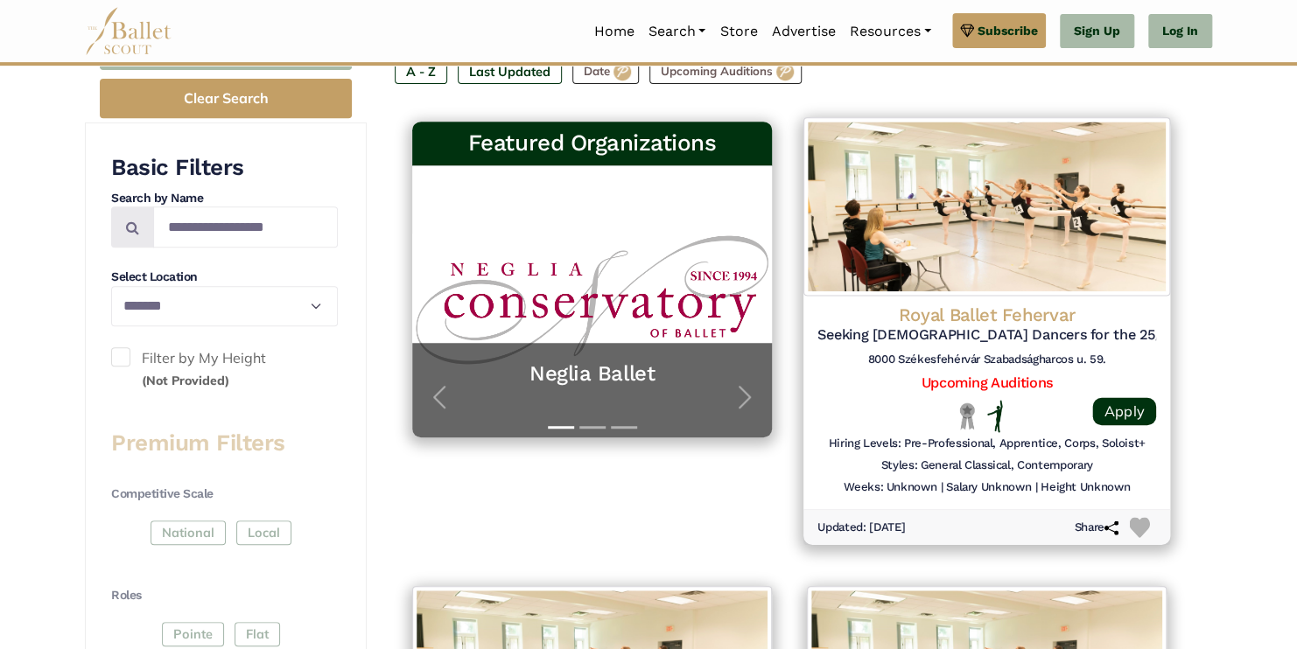
click at [996, 320] on h4 "Royal Ballet Fehervar" at bounding box center [986, 316] width 339 height 24
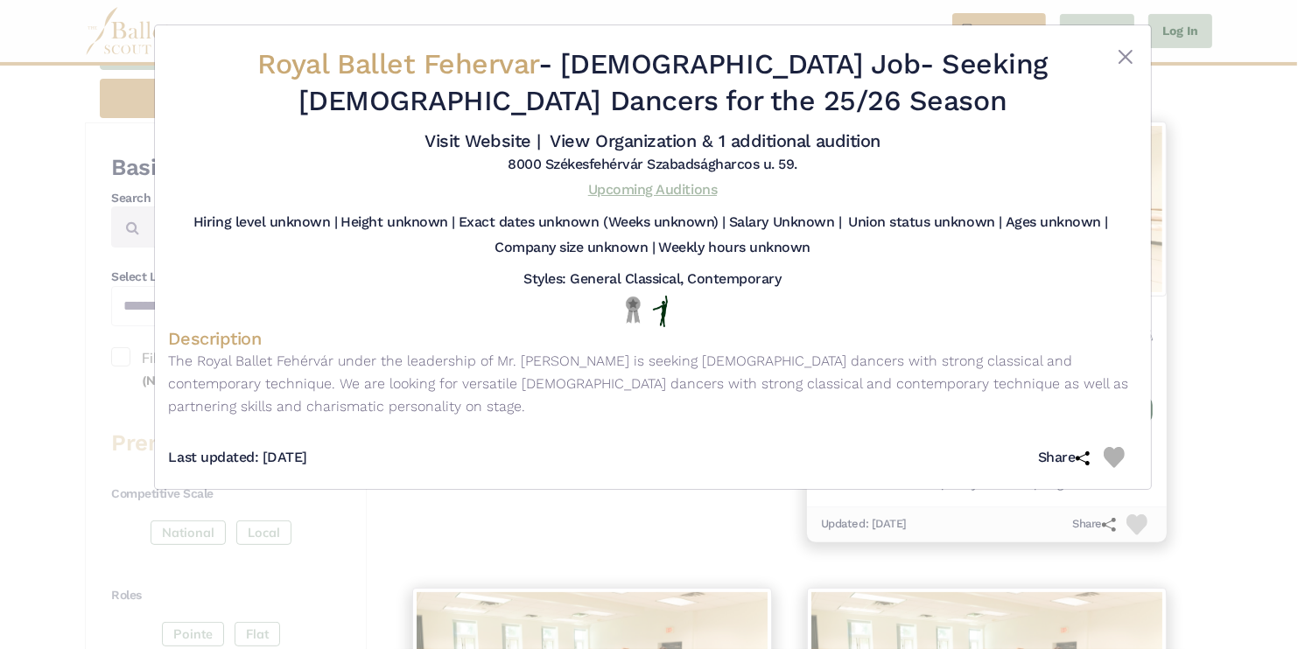
click at [685, 188] on link "Upcoming Auditions" at bounding box center [652, 189] width 129 height 17
click at [1195, 257] on div "Royal Ballet Fehervar - Full Time Job - Seeking Male Dancers for the 25/26 Seas…" at bounding box center [652, 324] width 1305 height 649
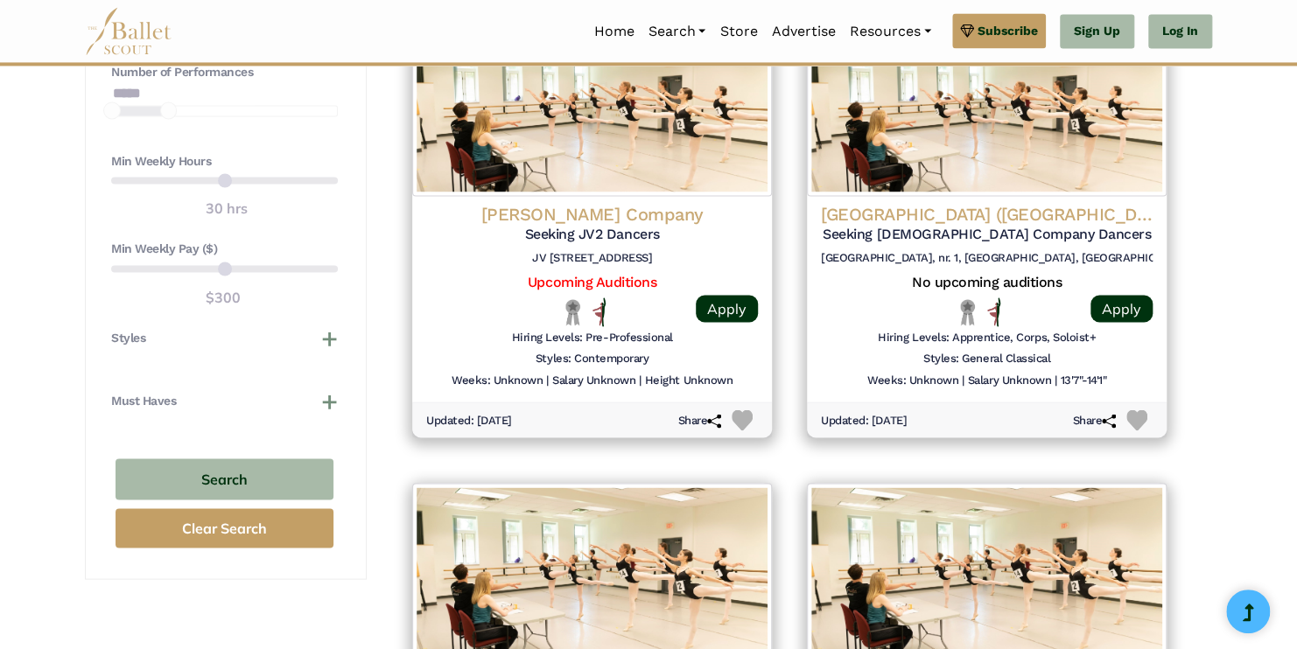
scroll to position [1348, 0]
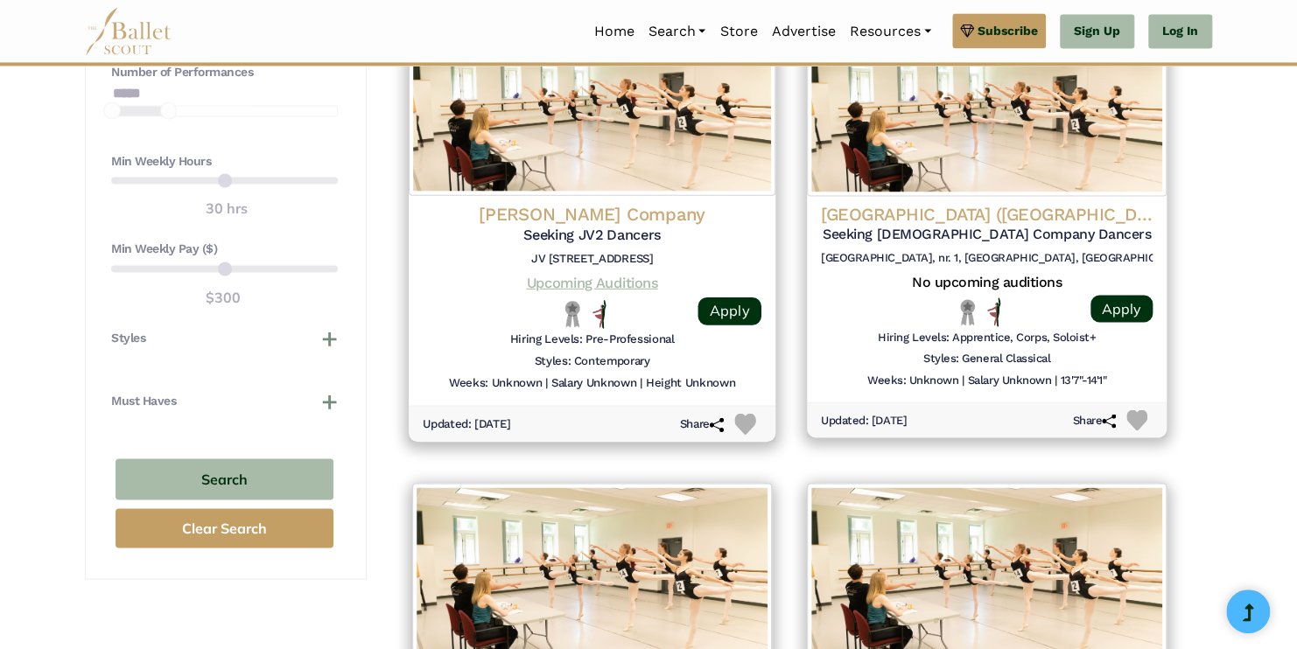
click at [582, 276] on link "Upcoming Auditions" at bounding box center [591, 282] width 131 height 17
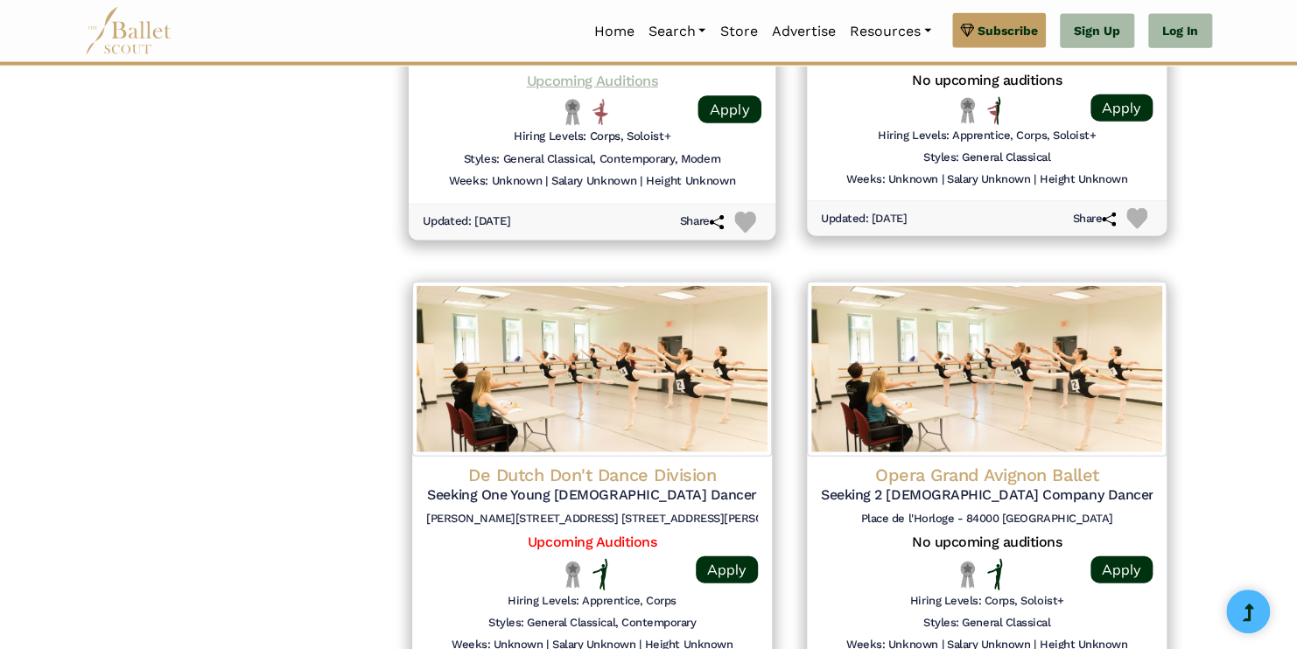
scroll to position [2013, 0]
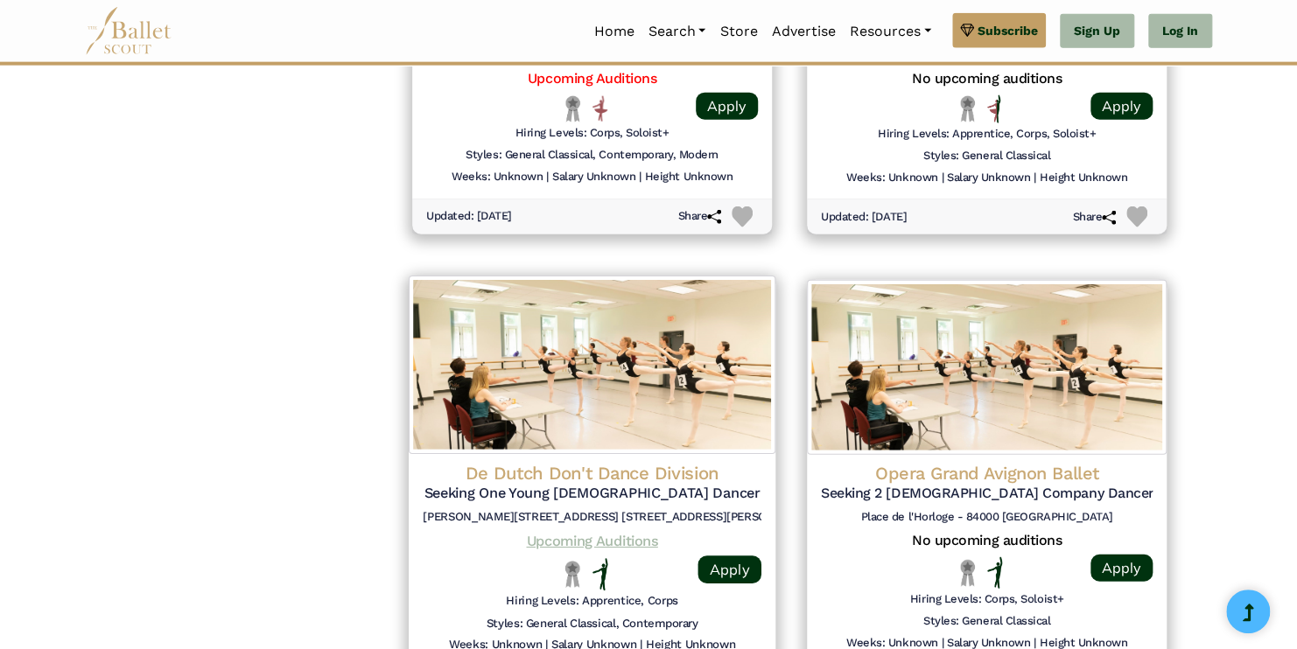
click at [635, 541] on link "Upcoming Auditions" at bounding box center [591, 541] width 131 height 17
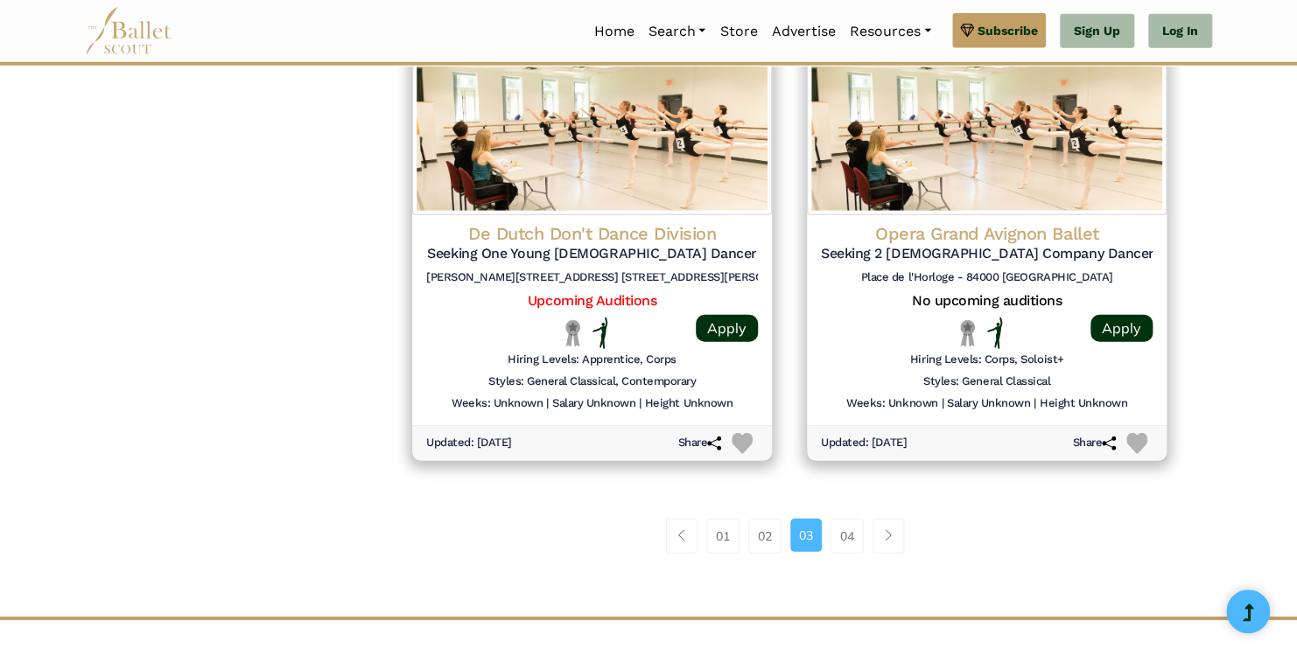
scroll to position [2258, 0]
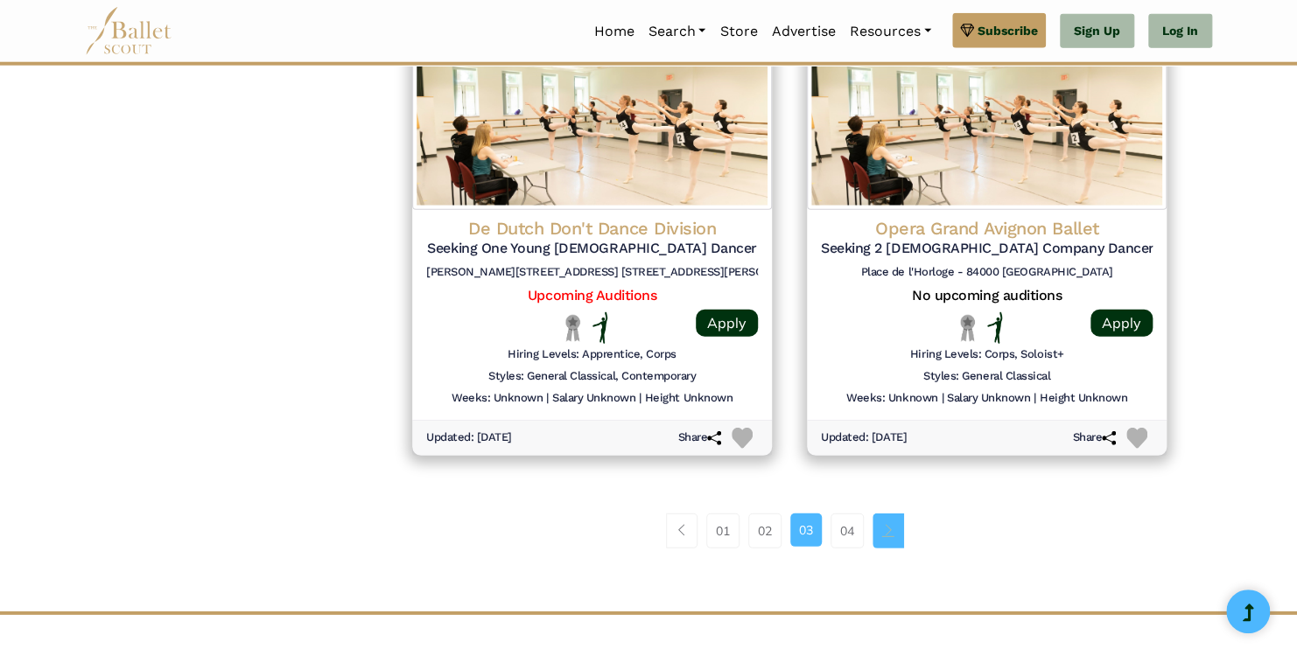
click at [873, 521] on link "Page navigation example" at bounding box center [889, 531] width 32 height 35
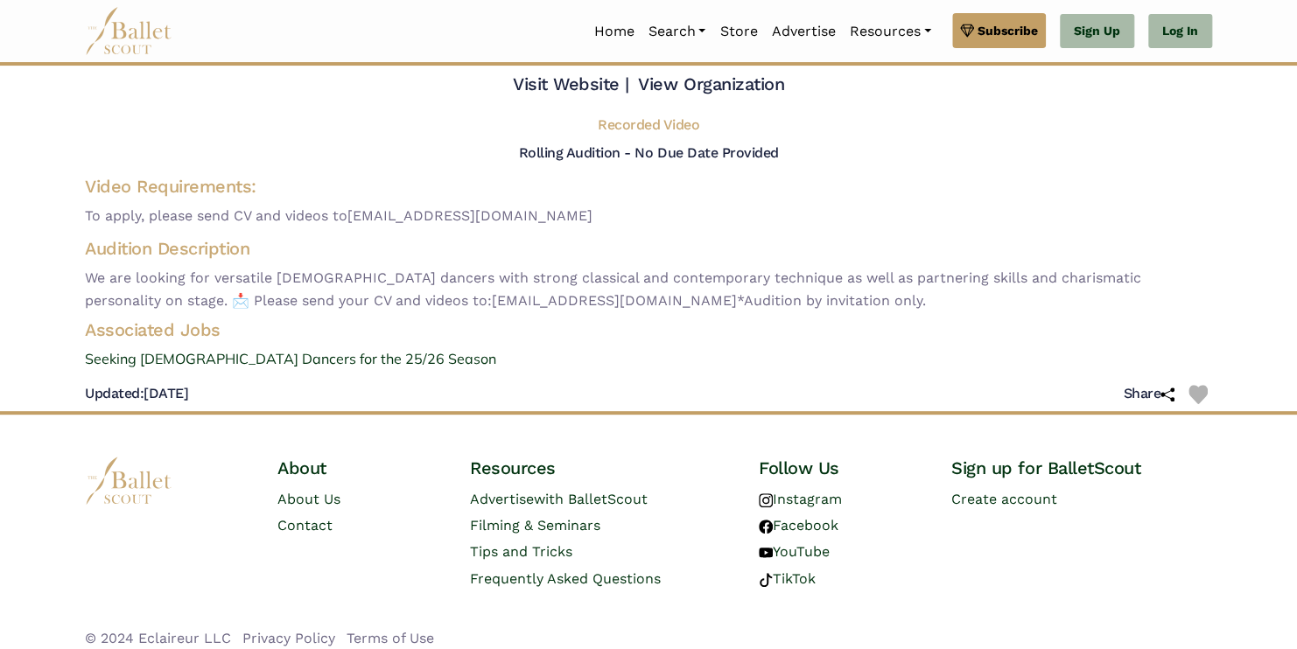
scroll to position [82, 0]
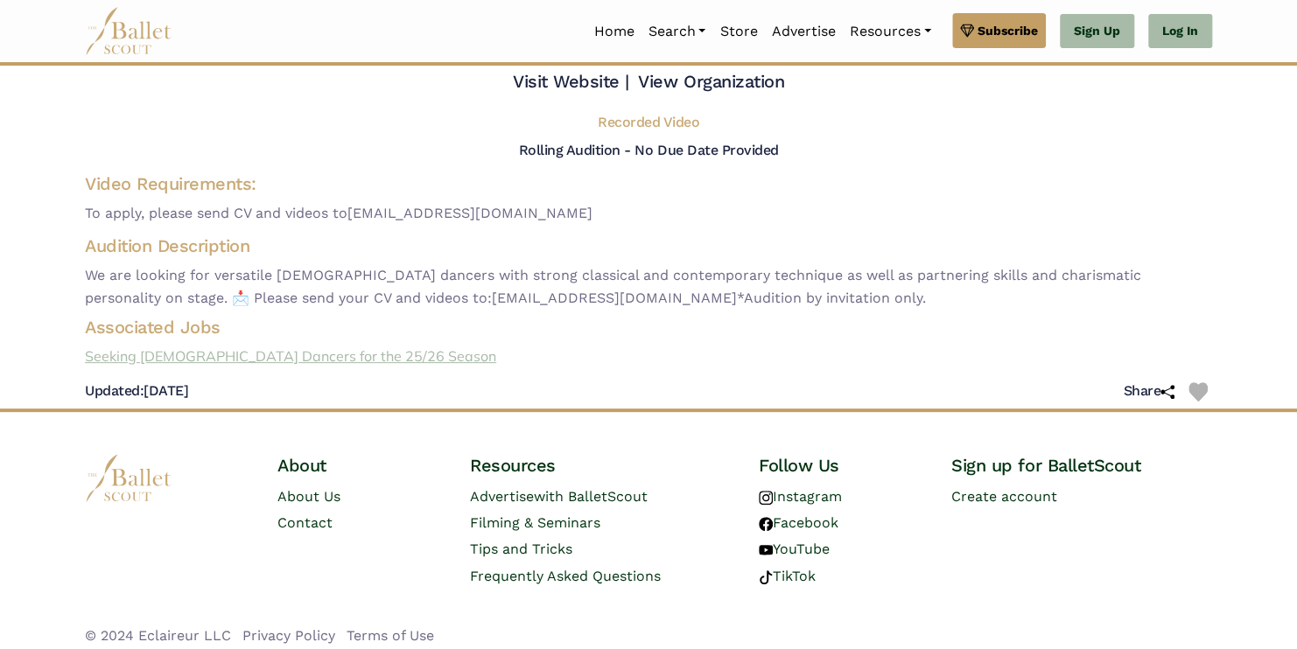
click at [297, 352] on link "Seeking [DEMOGRAPHIC_DATA] Dancers for the 25/26 Season" at bounding box center [648, 357] width 1155 height 23
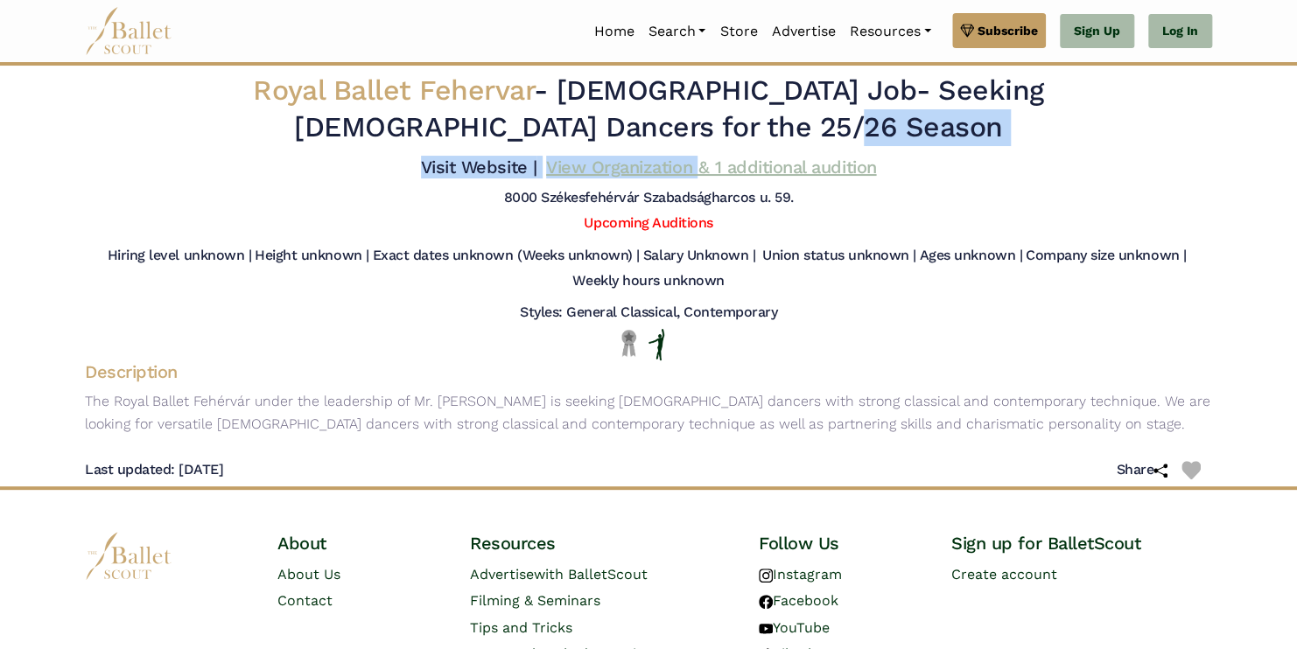
drag, startPoint x: 501, startPoint y: 160, endPoint x: 584, endPoint y: 164, distance: 83.2
click at [584, 164] on div "Royal Ballet Fehervar - Full Time Job - Seeking Male Dancers for the 25/26 Seas…" at bounding box center [648, 140] width 1155 height 149
click at [584, 164] on link "View Organization & 1 additional audition" at bounding box center [711, 167] width 330 height 21
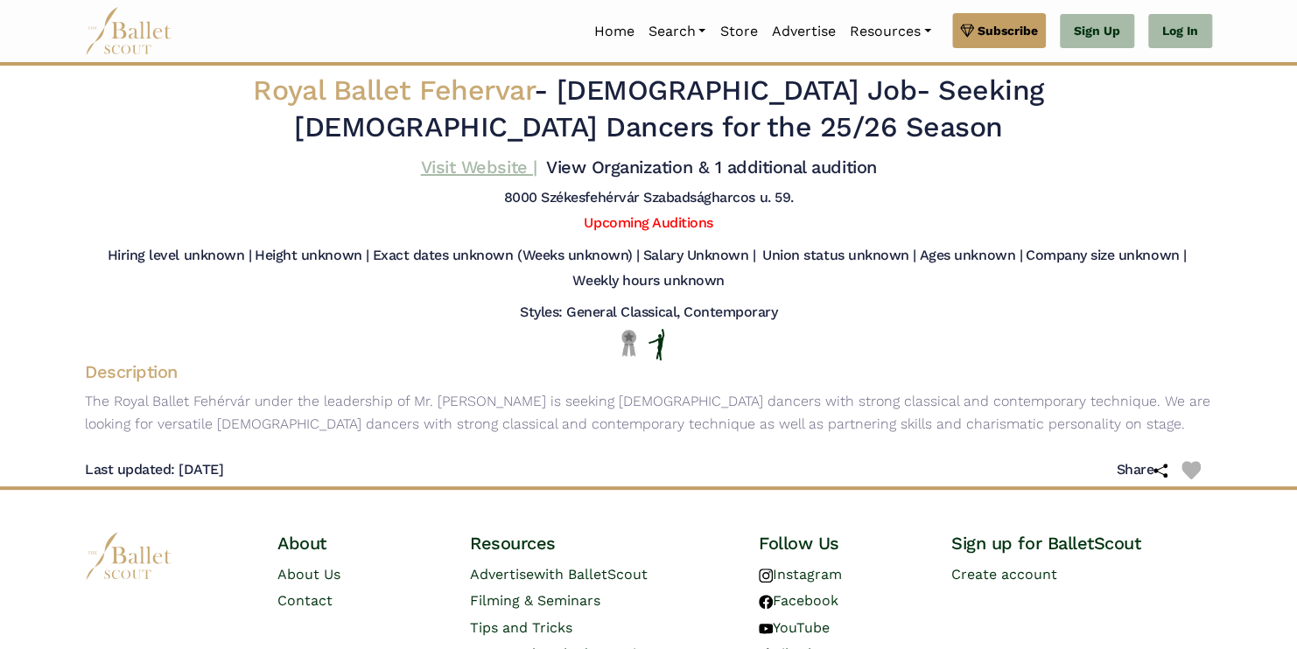
click at [515, 166] on link "Visit Website |" at bounding box center [479, 167] width 116 height 21
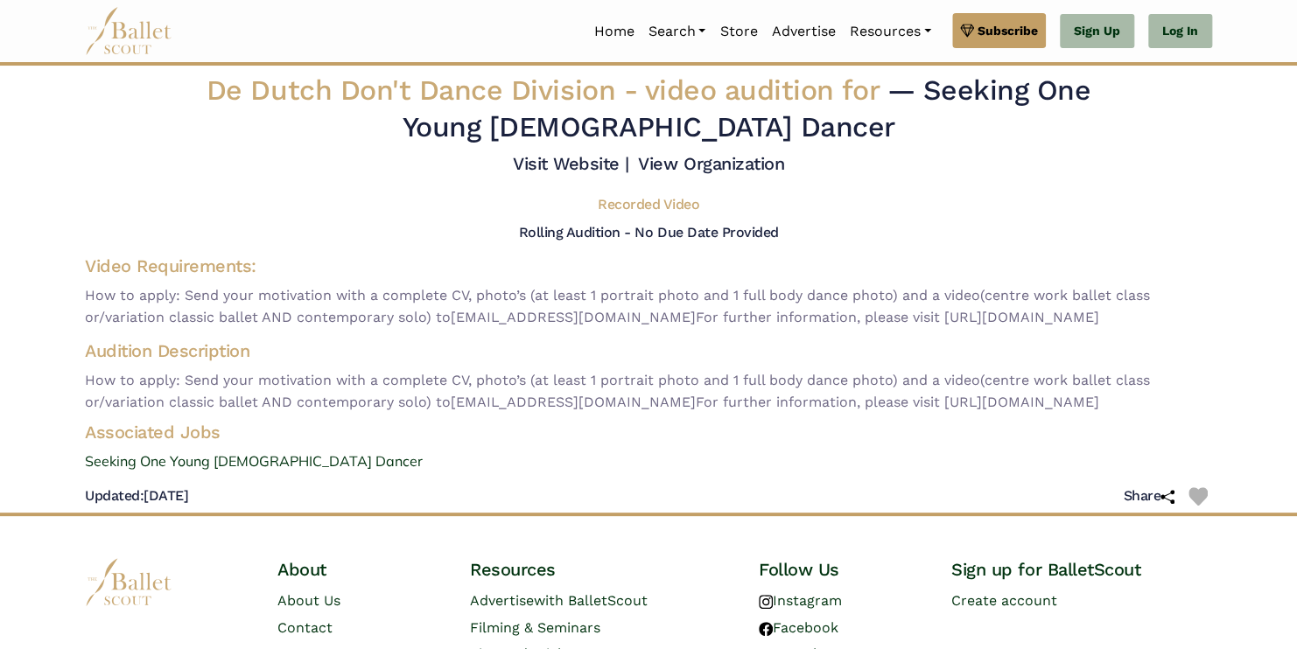
click at [955, 415] on div "De Dutch Don't Dance Division - video audition for — Seeking One Young [DEMOGRA…" at bounding box center [648, 293] width 1155 height 440
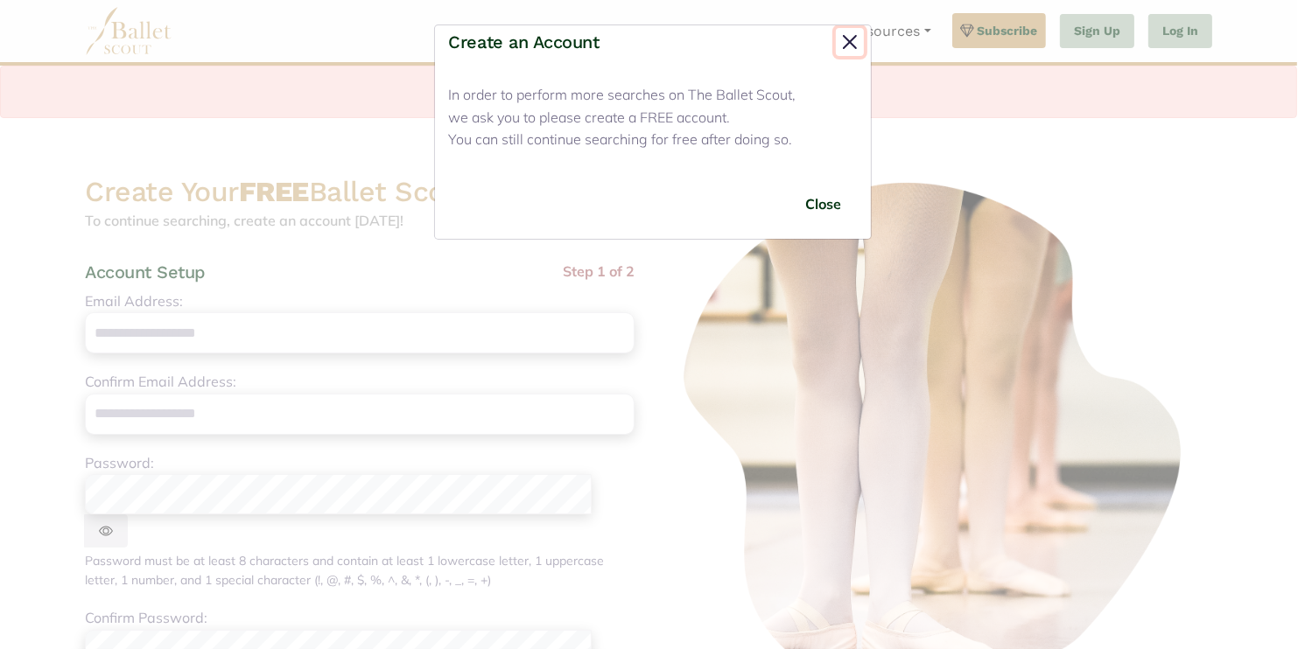
click at [854, 40] on button "Close" at bounding box center [850, 42] width 28 height 28
